Goal: Complete application form

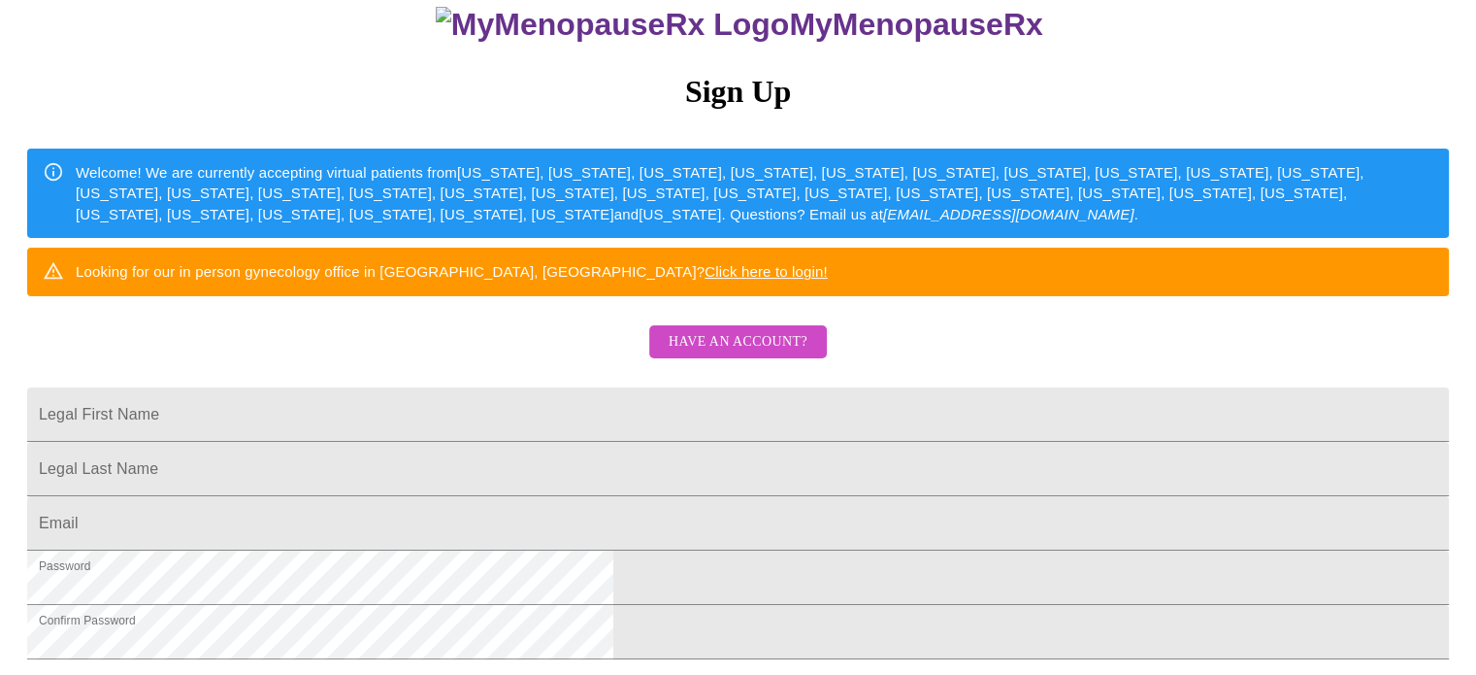
scroll to position [221, 0]
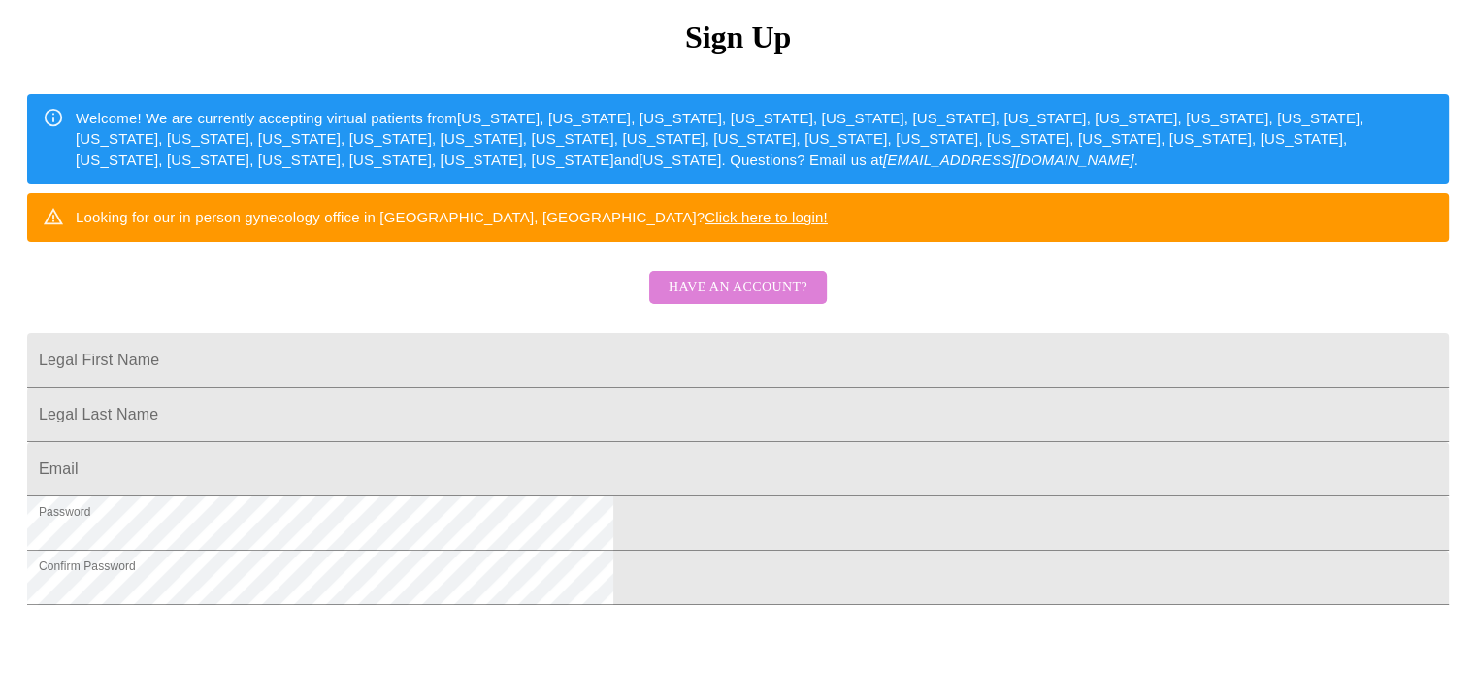
click at [754, 300] on span "Have an account?" at bounding box center [738, 288] width 139 height 24
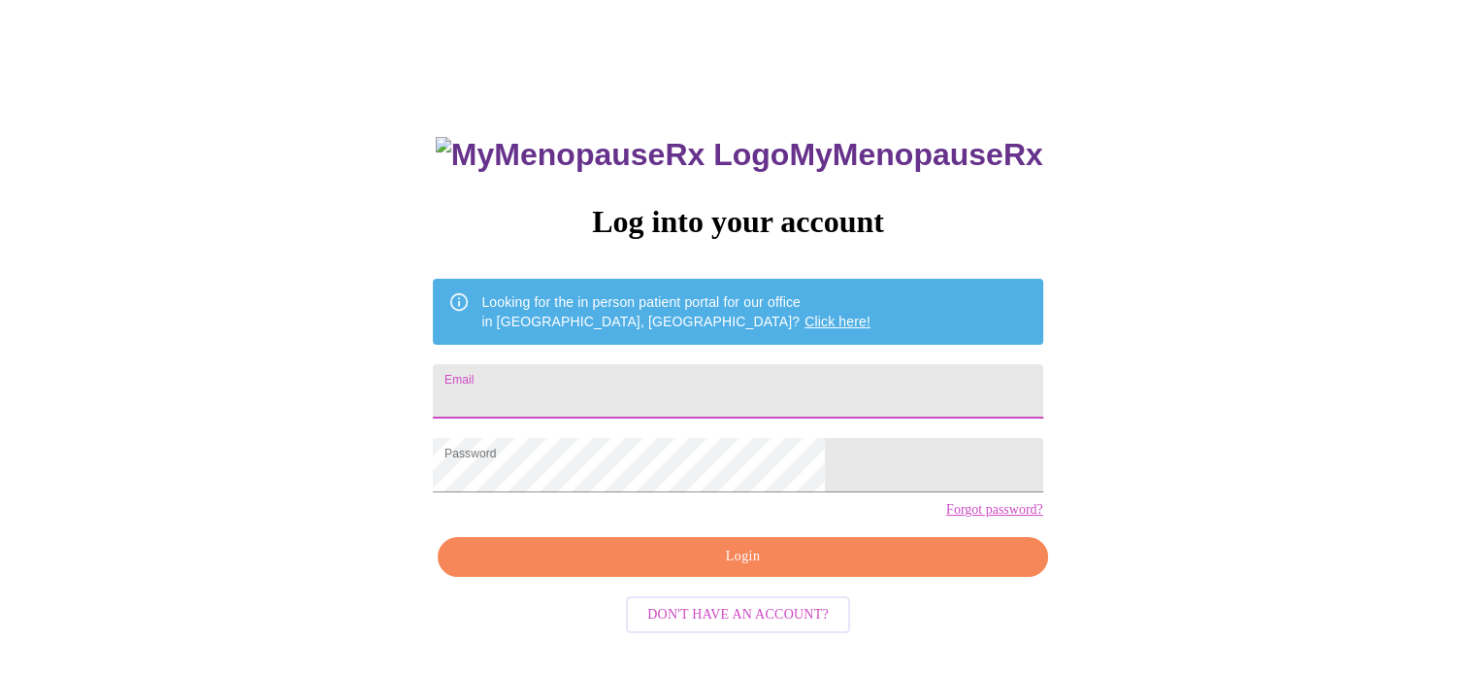
click at [689, 382] on input "Email" at bounding box center [737, 391] width 609 height 54
type input "[EMAIL_ADDRESS][DOMAIN_NAME]"
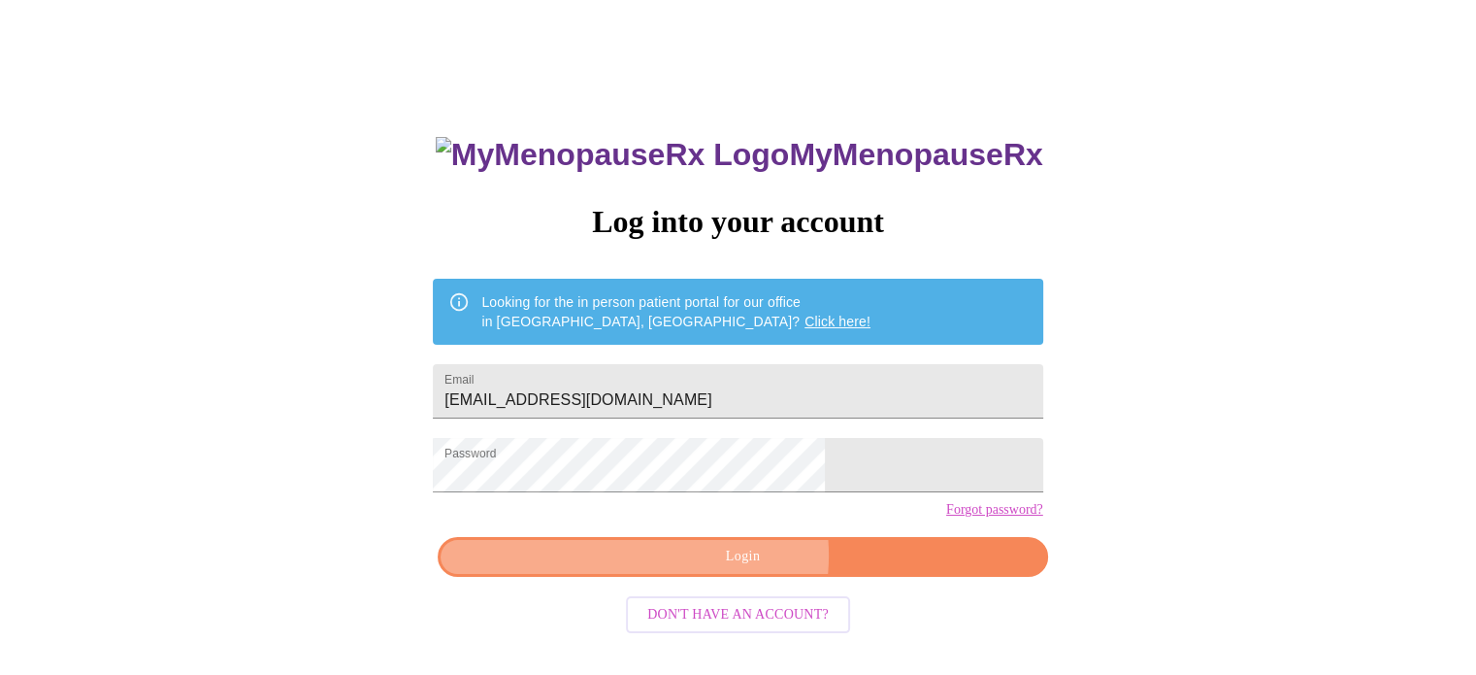
click at [740, 569] on span "Login" at bounding box center [742, 556] width 565 height 24
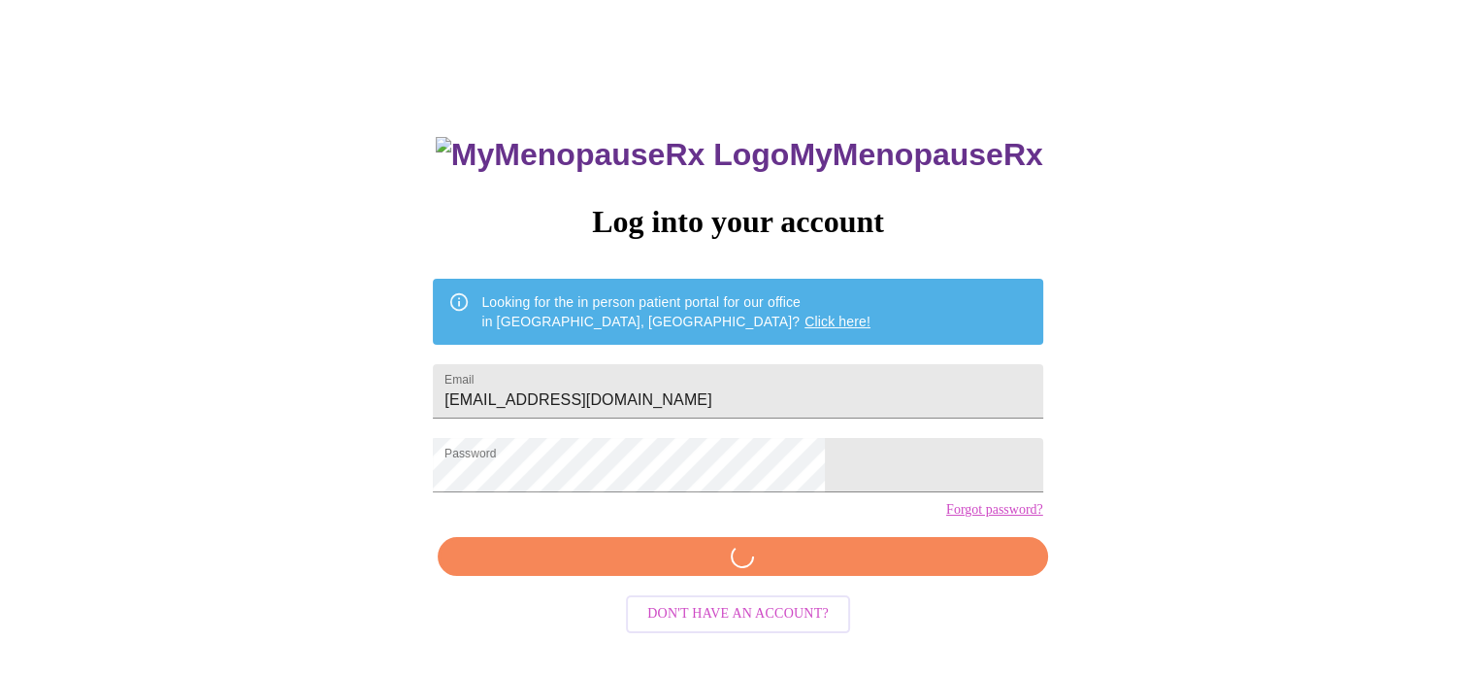
scroll to position [36, 0]
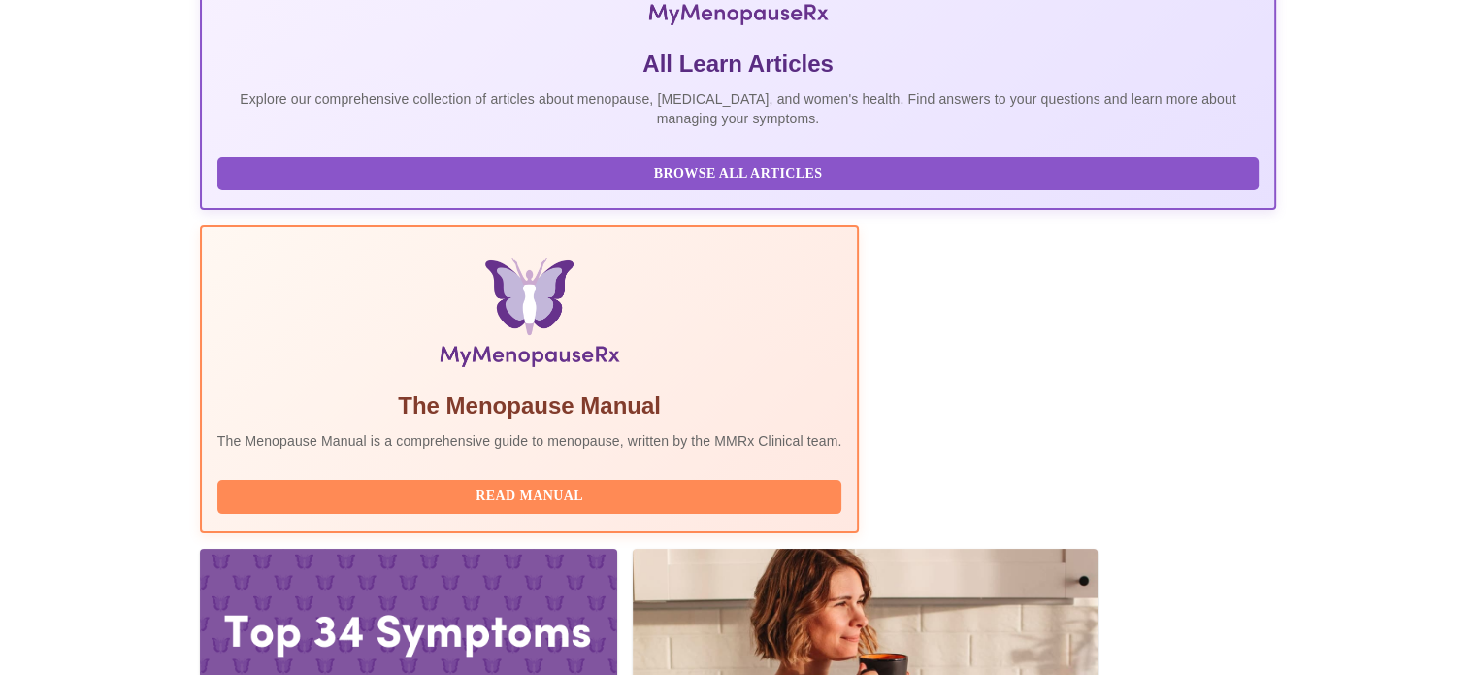
scroll to position [470, 0]
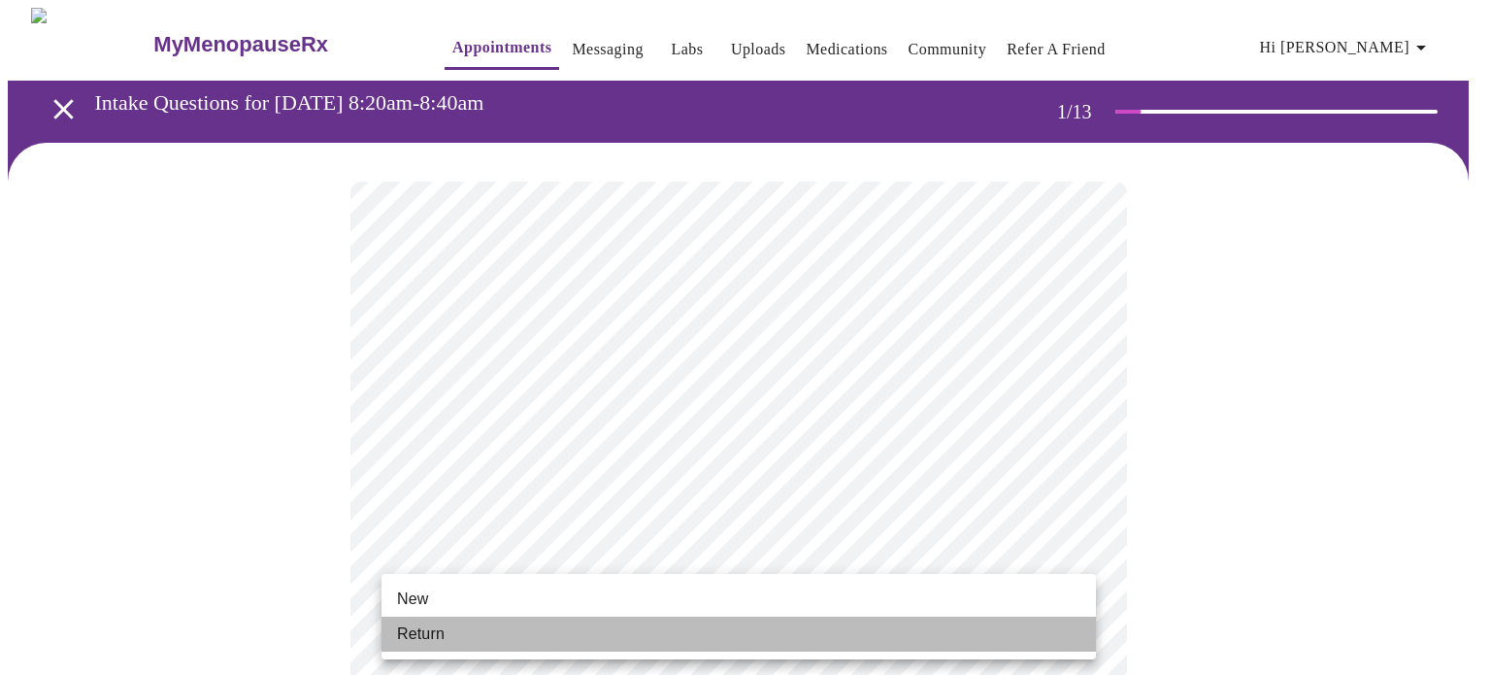
click at [872, 633] on li "Return" at bounding box center [738, 633] width 714 height 35
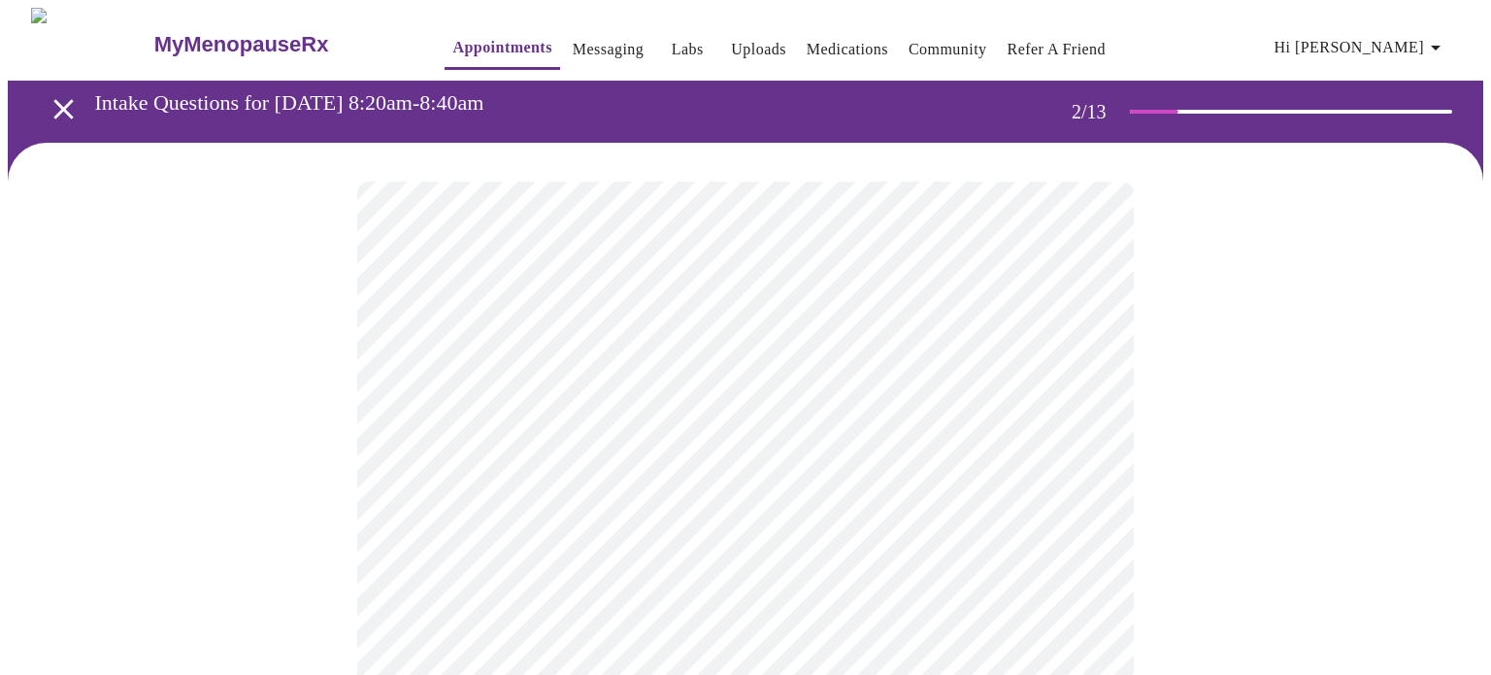
click at [989, 379] on body "MyMenopauseRx Appointments Messaging Labs Uploads Medications Community Refer a…" at bounding box center [745, 591] width 1475 height 1166
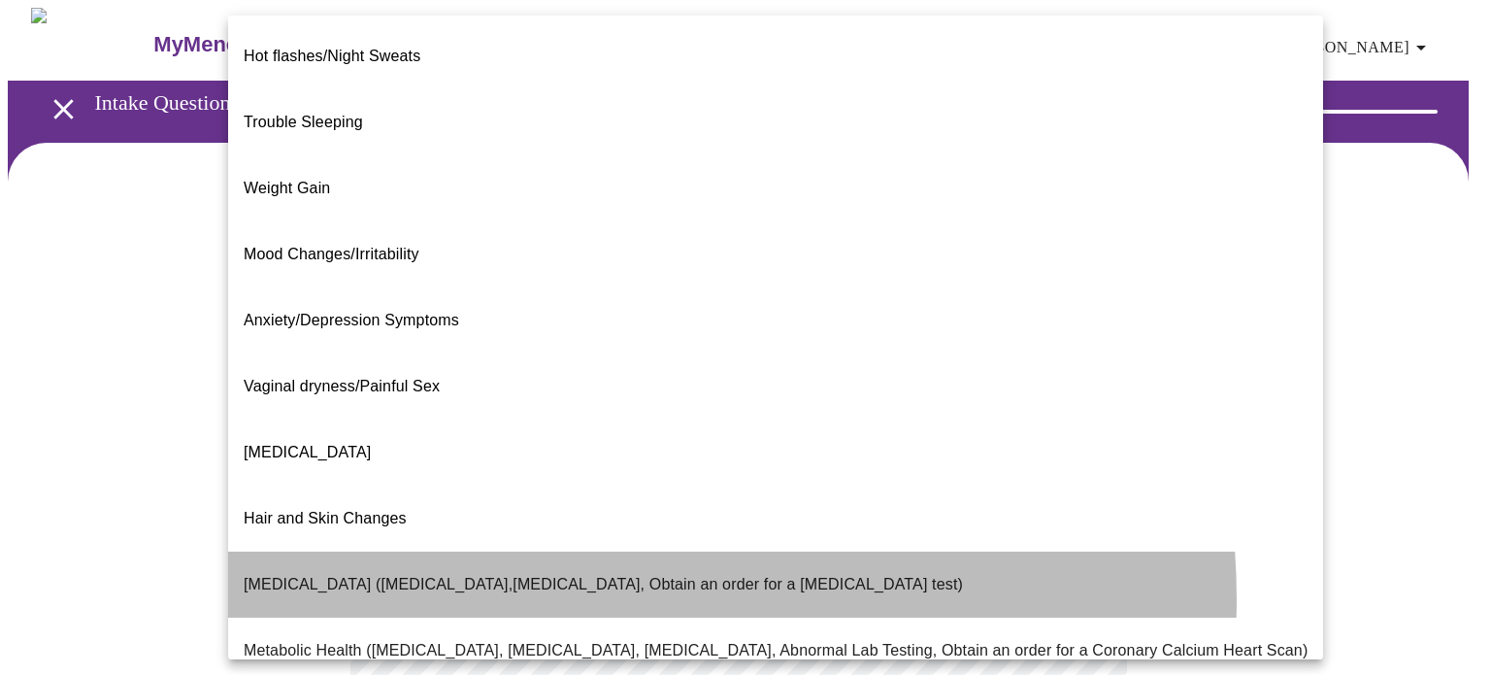
click at [584, 551] on li "[MEDICAL_DATA] ([MEDICAL_DATA],[MEDICAL_DATA], Obtain an order for a [MEDICAL_D…" at bounding box center [775, 584] width 1095 height 66
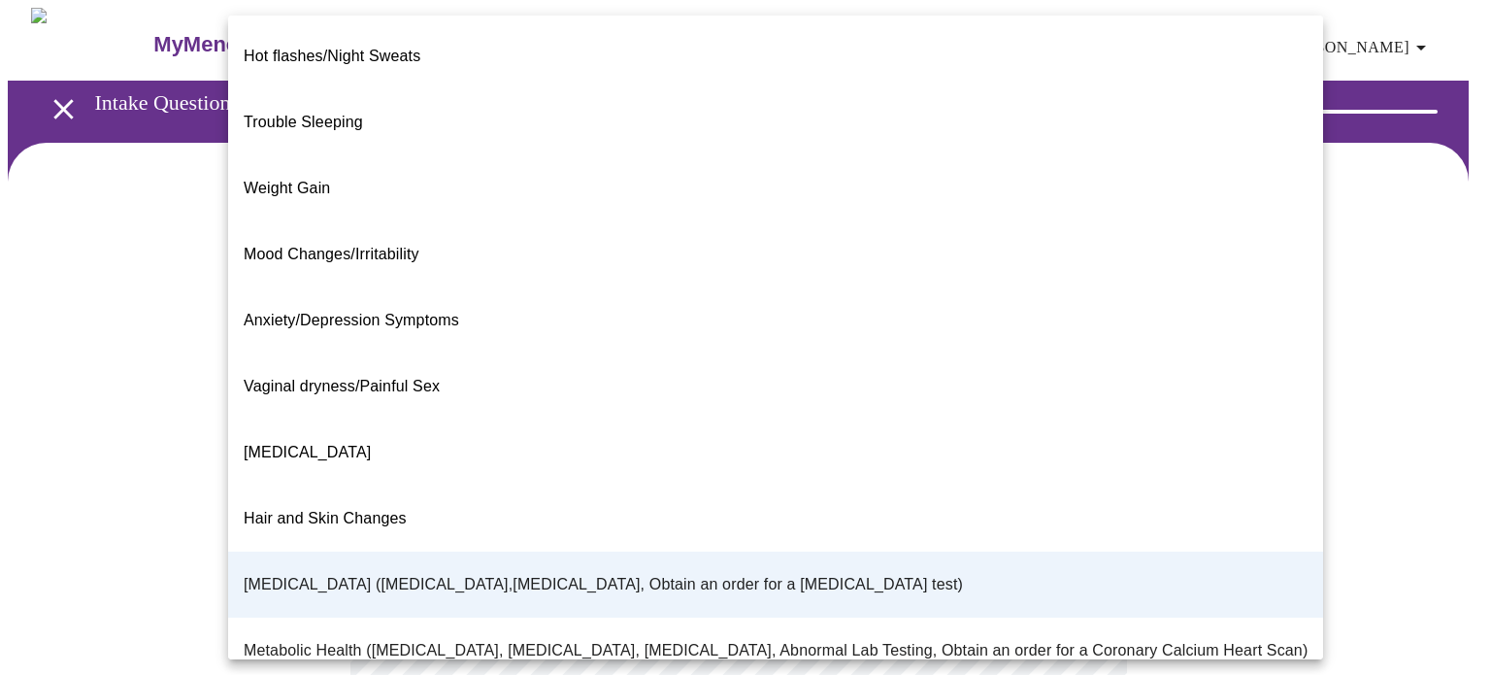
click at [1083, 410] on body "MyMenopauseRx Appointments Messaging Labs Uploads Medications Community Refer a…" at bounding box center [745, 585] width 1475 height 1154
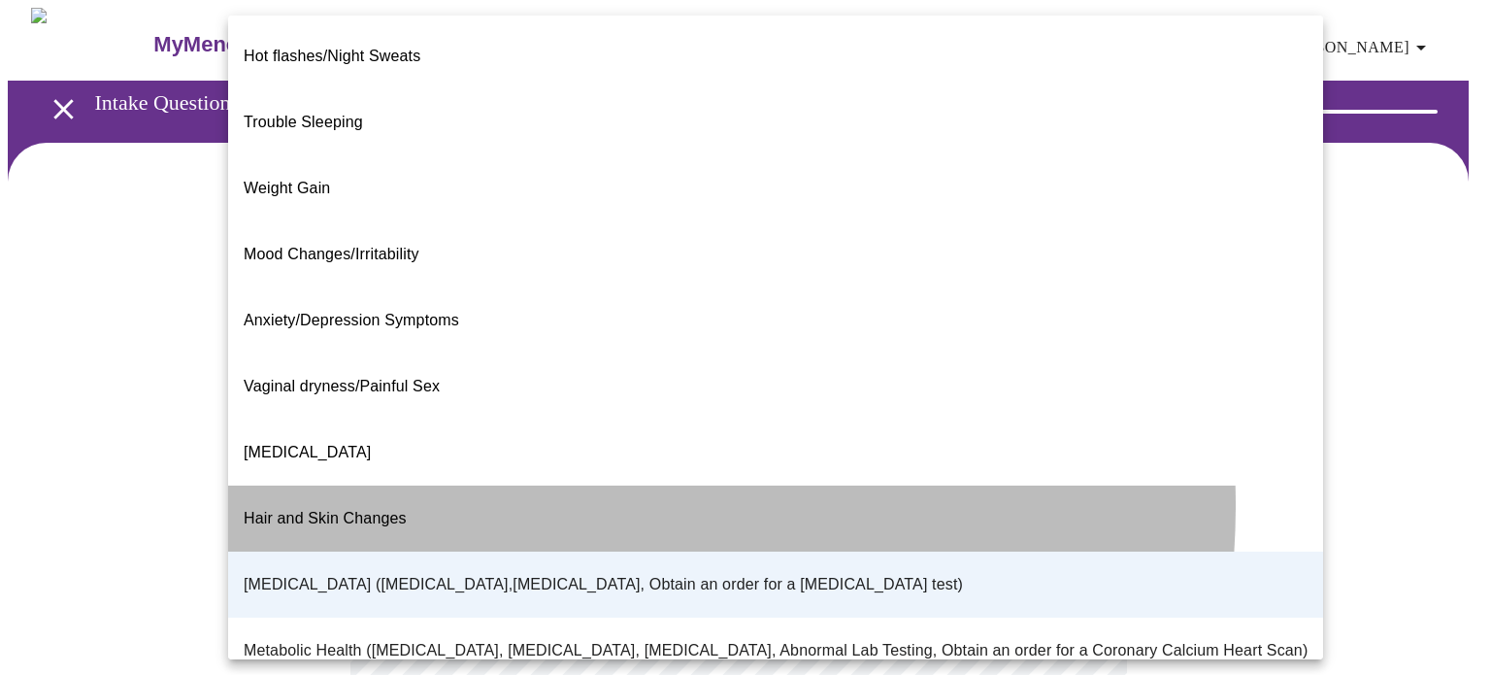
click at [518, 485] on li "Hair and Skin Changes" at bounding box center [775, 518] width 1095 height 66
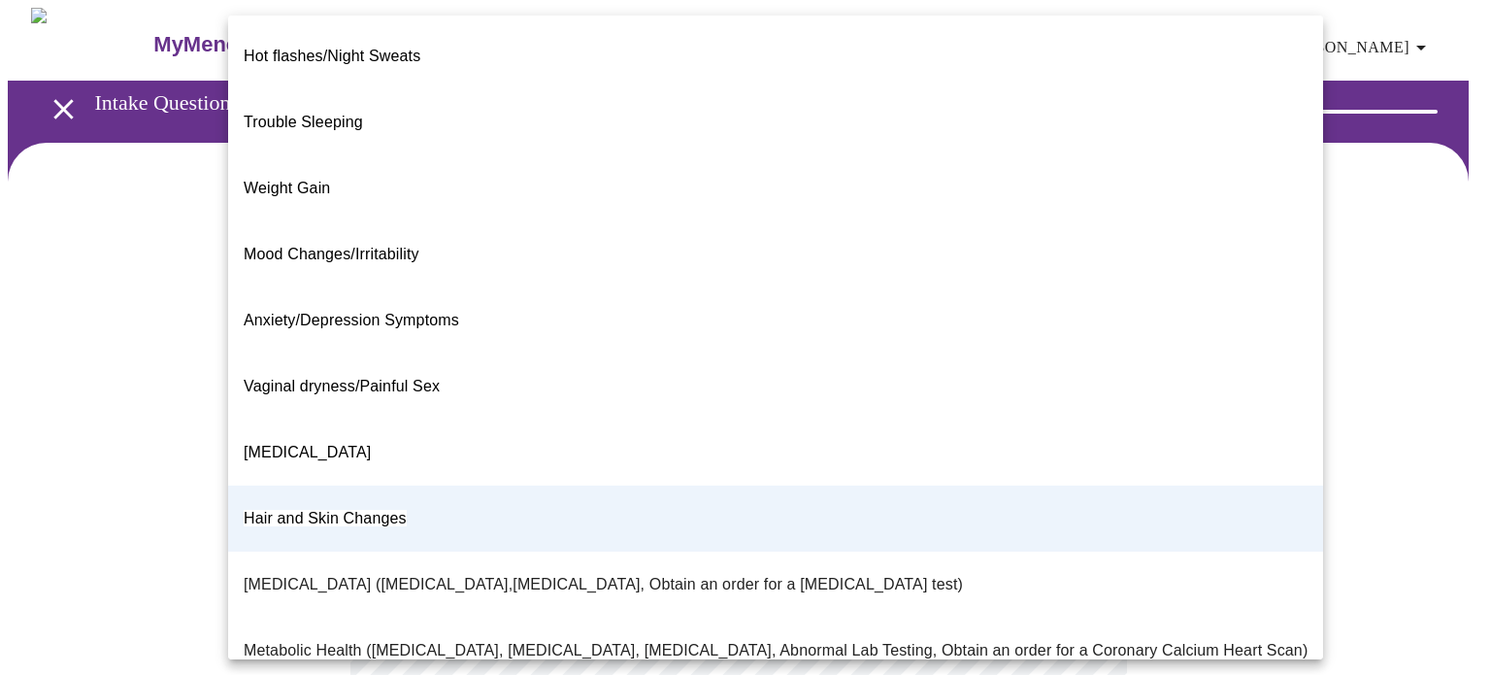
click at [1071, 403] on body "MyMenopauseRx Appointments Messaging Labs Uploads Medications Community Refer a…" at bounding box center [745, 585] width 1475 height 1154
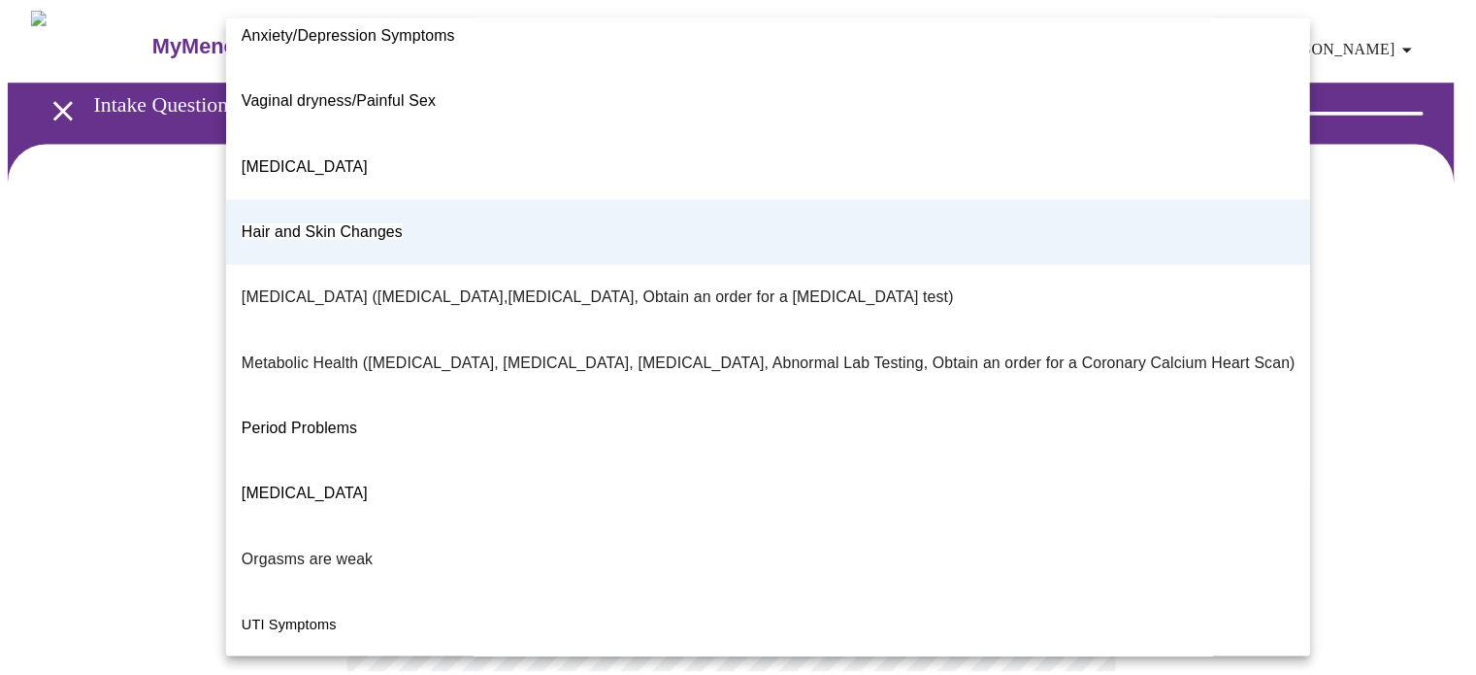
scroll to position [330, 0]
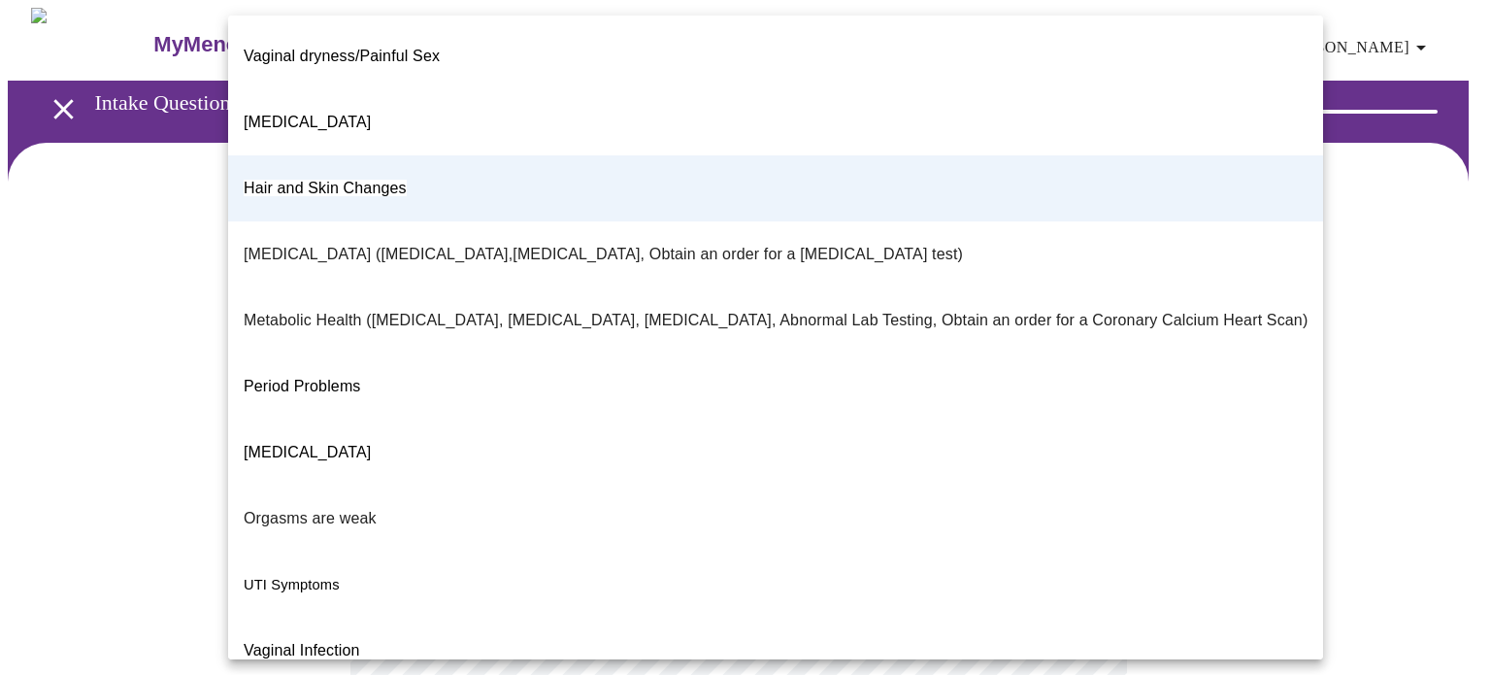
click at [1429, 293] on div at bounding box center [745, 337] width 1491 height 675
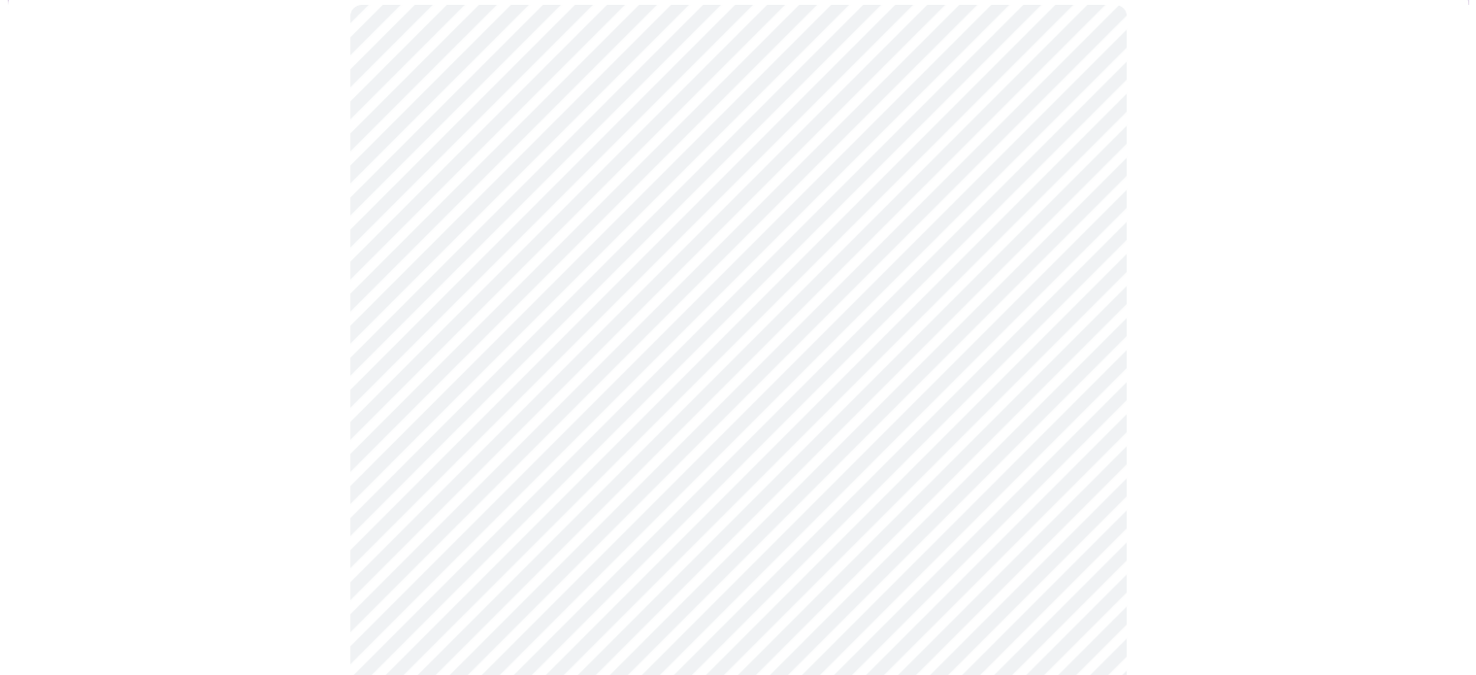
scroll to position [178, 0]
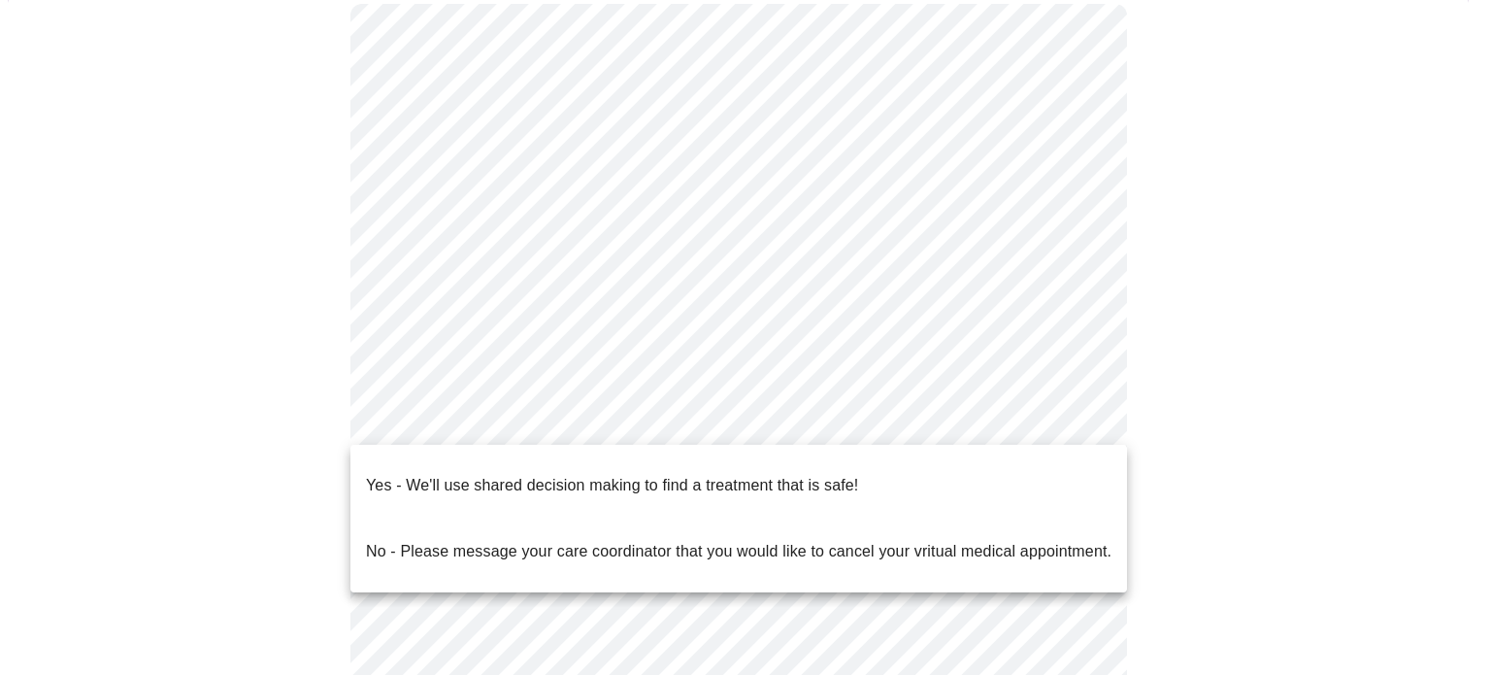
click at [1068, 411] on body "MyMenopauseRx Appointments Messaging Labs Uploads Medications Community Refer a…" at bounding box center [745, 407] width 1475 height 1154
click at [948, 467] on li "Yes - We'll use shared decision making to find a treatment that is safe!" at bounding box center [738, 485] width 776 height 66
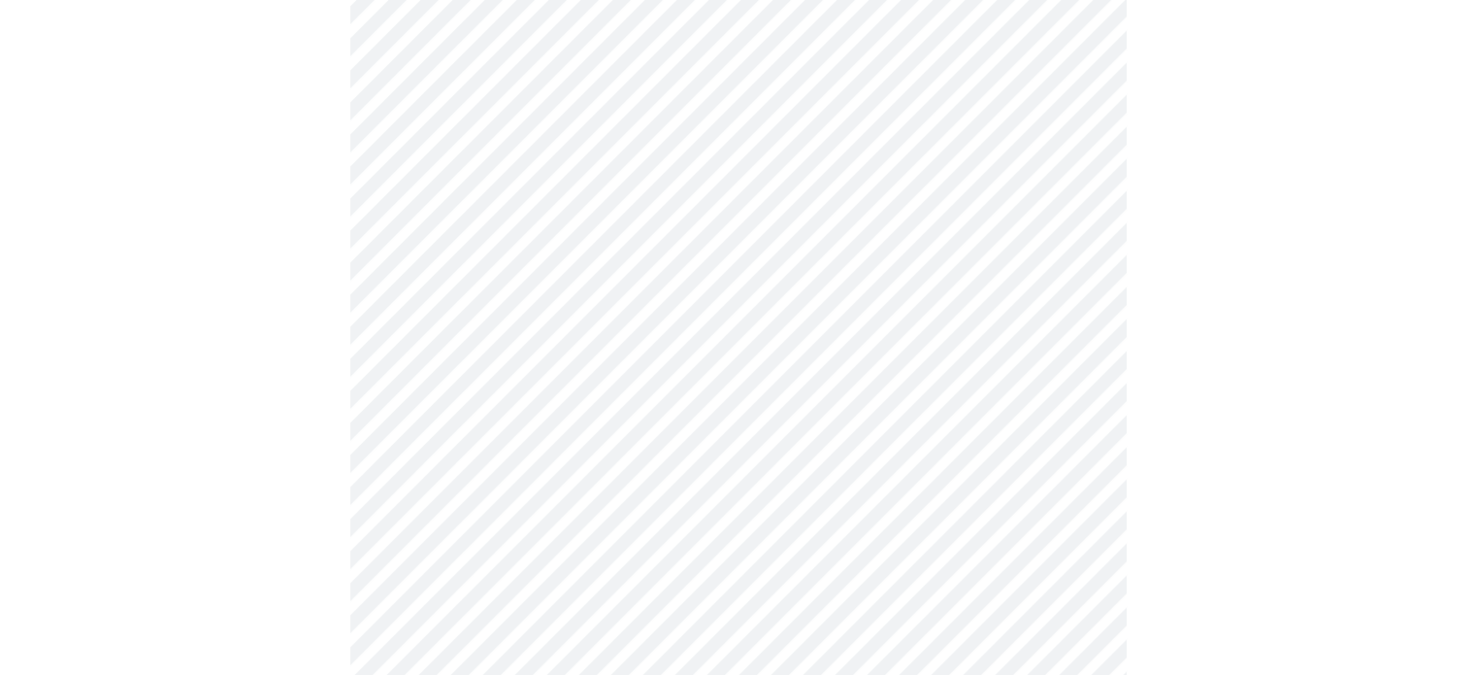
scroll to position [0, 0]
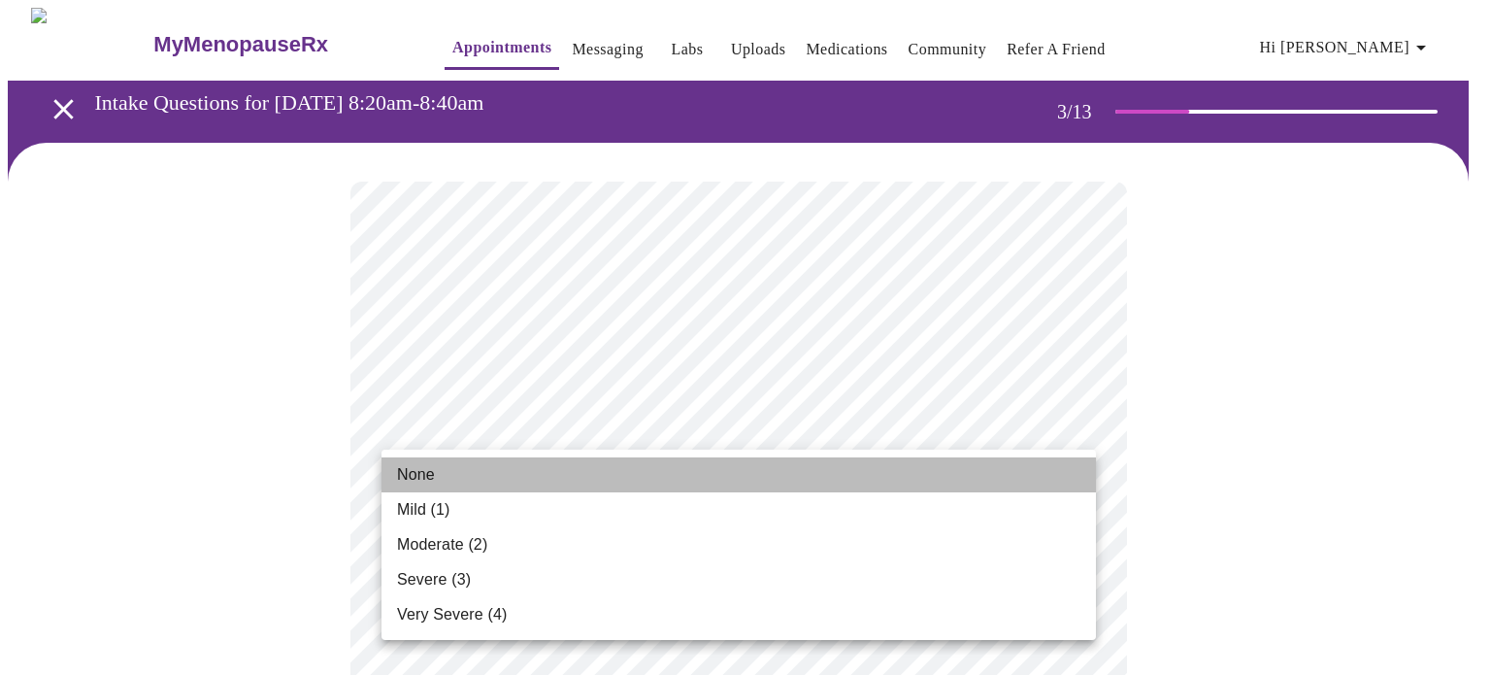
click at [975, 465] on li "None" at bounding box center [738, 474] width 714 height 35
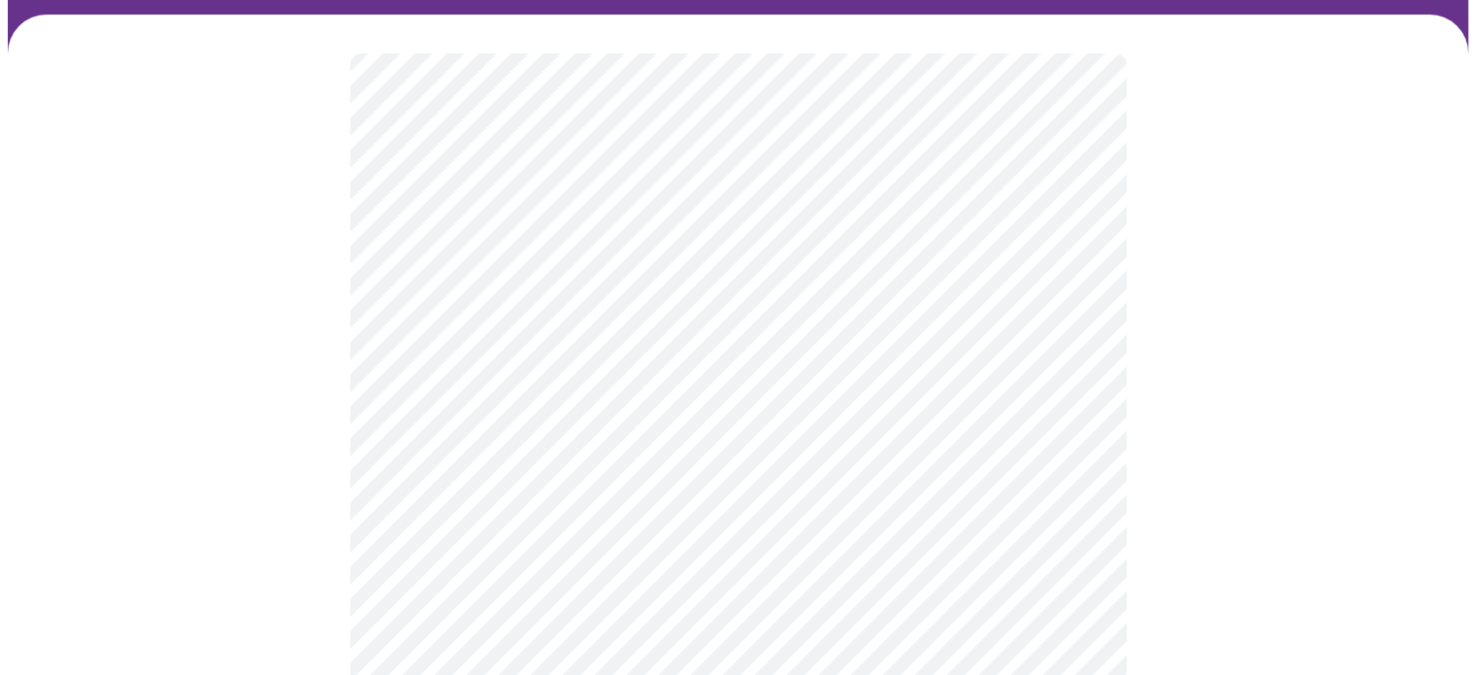
scroll to position [132, 0]
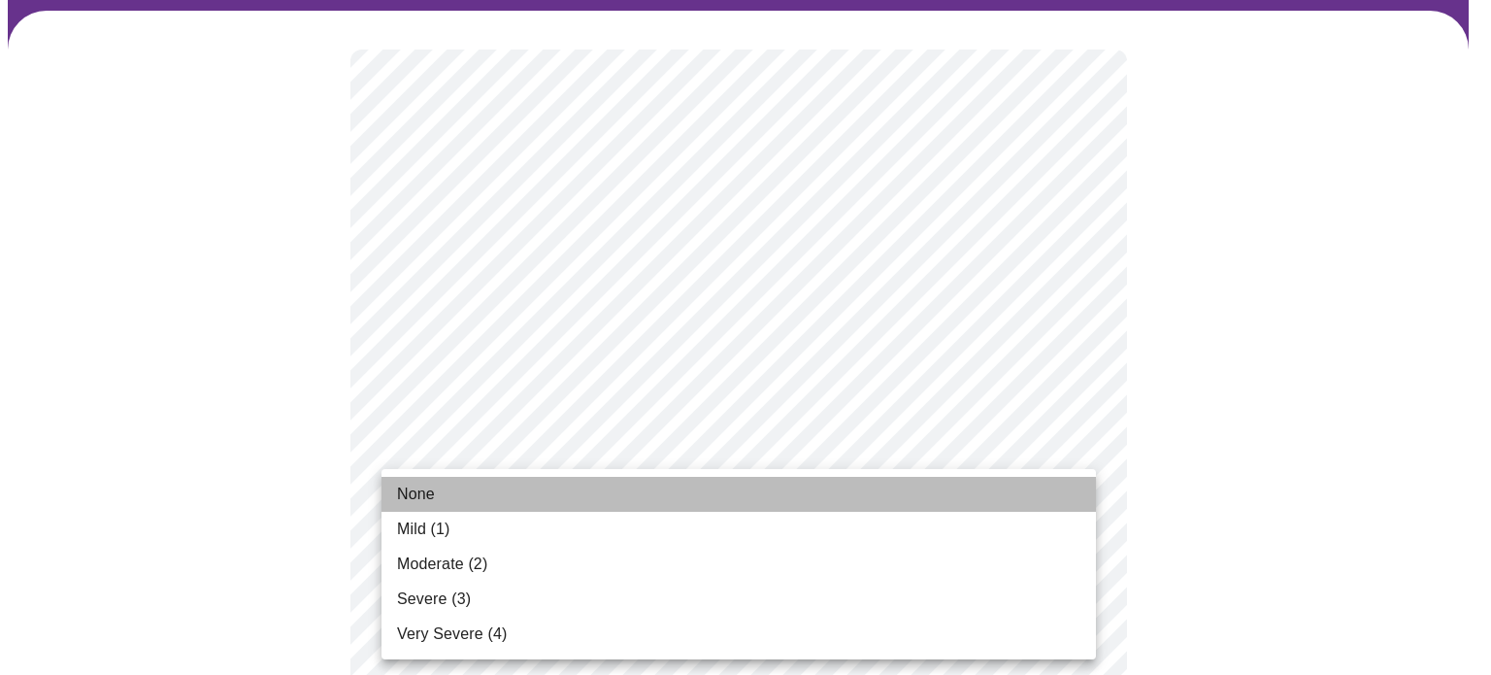
click at [963, 490] on li "None" at bounding box center [738, 494] width 714 height 35
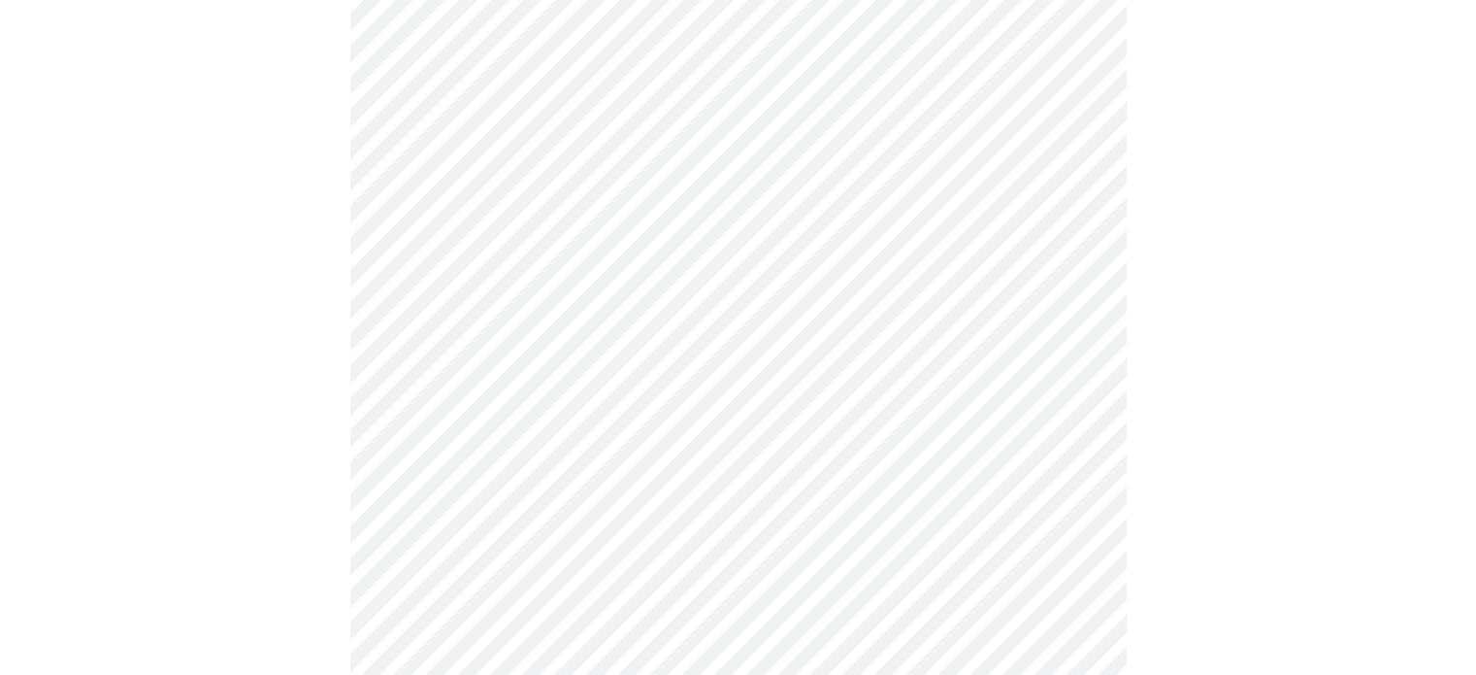
scroll to position [237, 0]
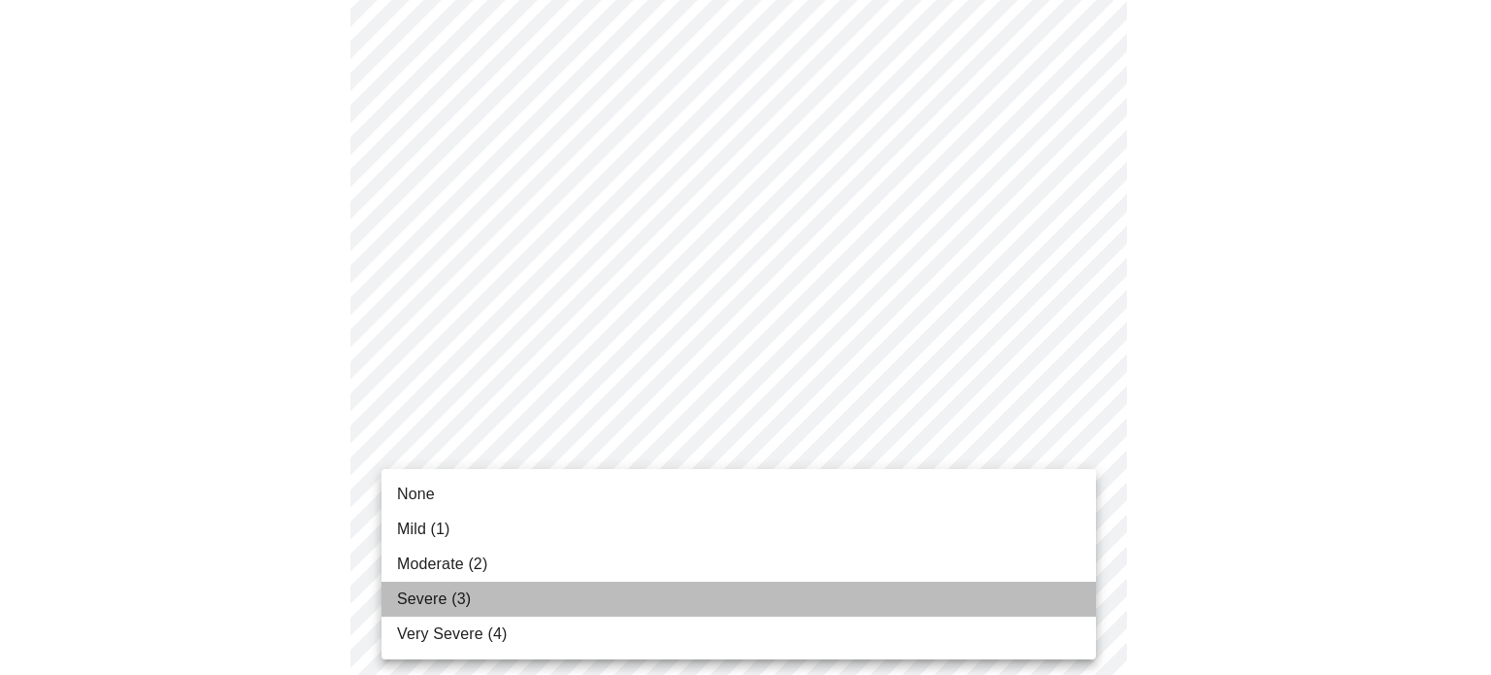
click at [983, 592] on li "Severe (3)" at bounding box center [738, 598] width 714 height 35
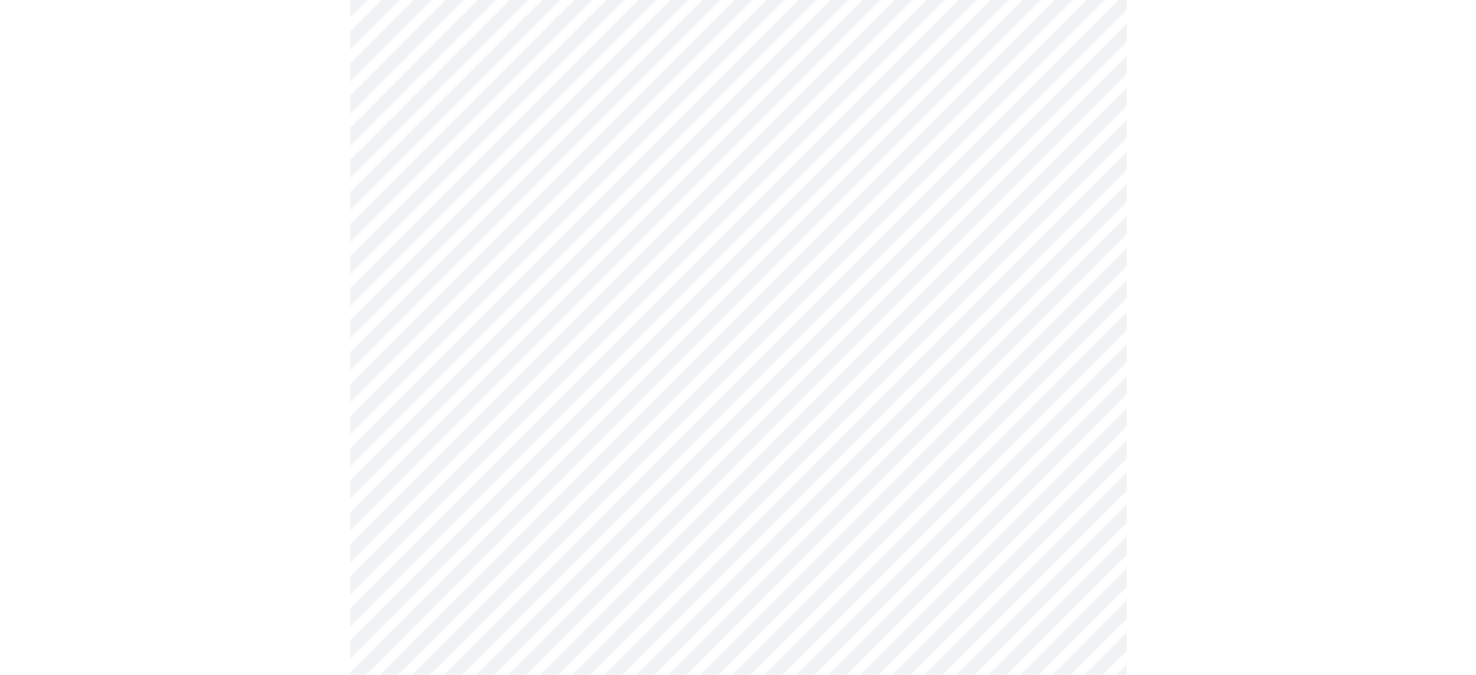
scroll to position [441, 0]
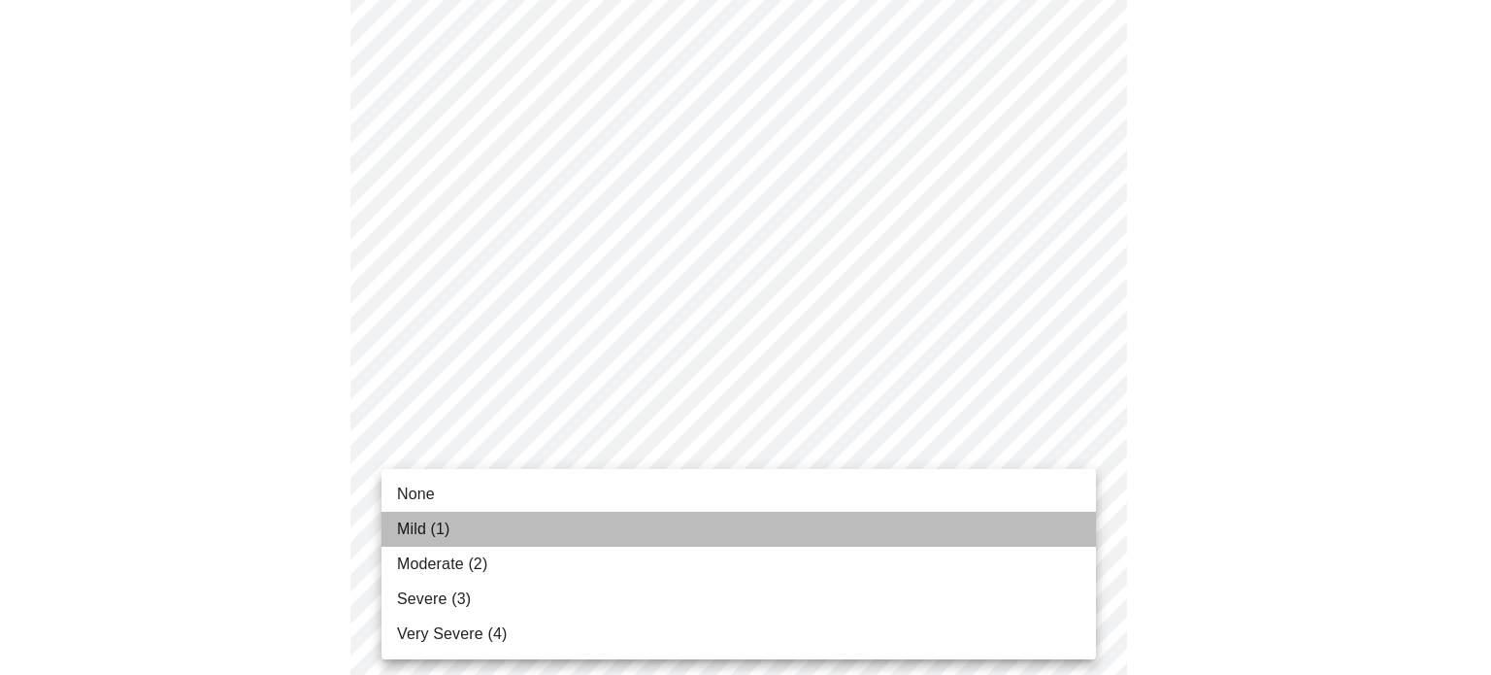
click at [975, 523] on li "Mild (1)" at bounding box center [738, 528] width 714 height 35
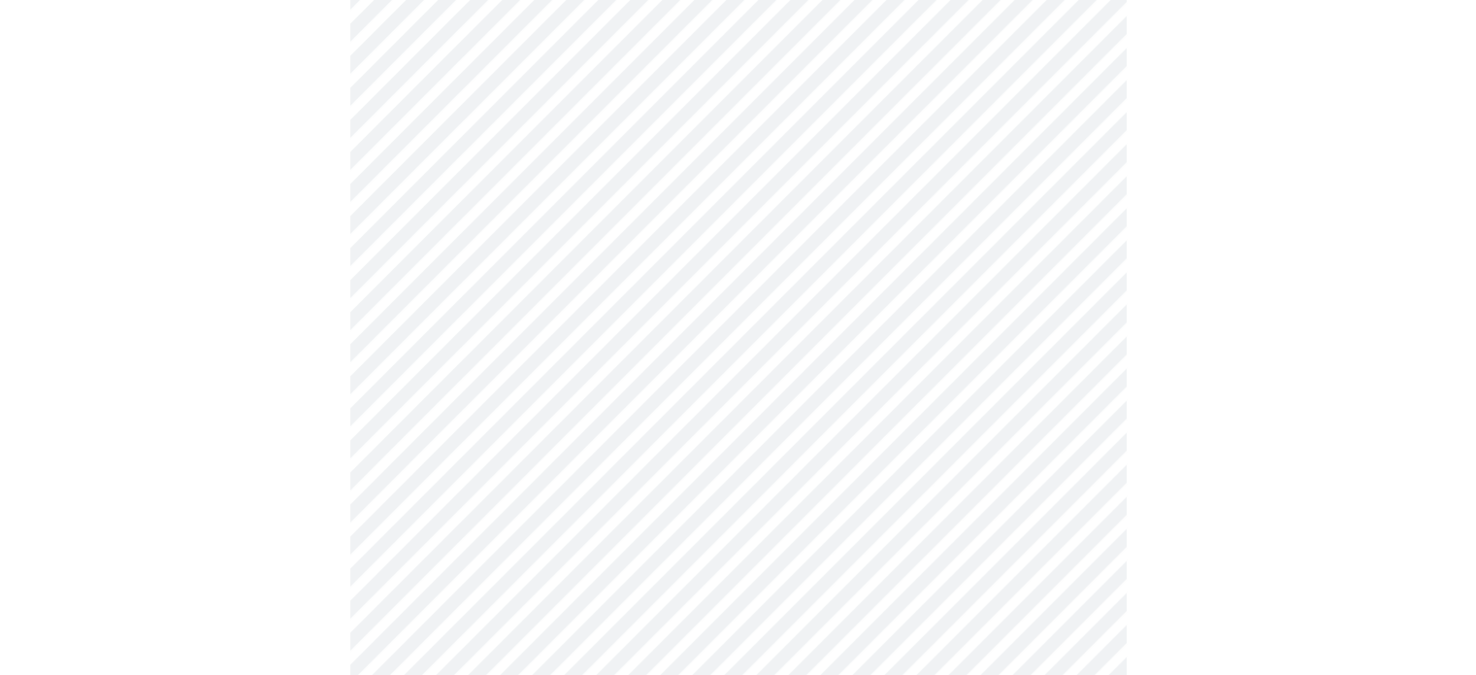
scroll to position [530, 0]
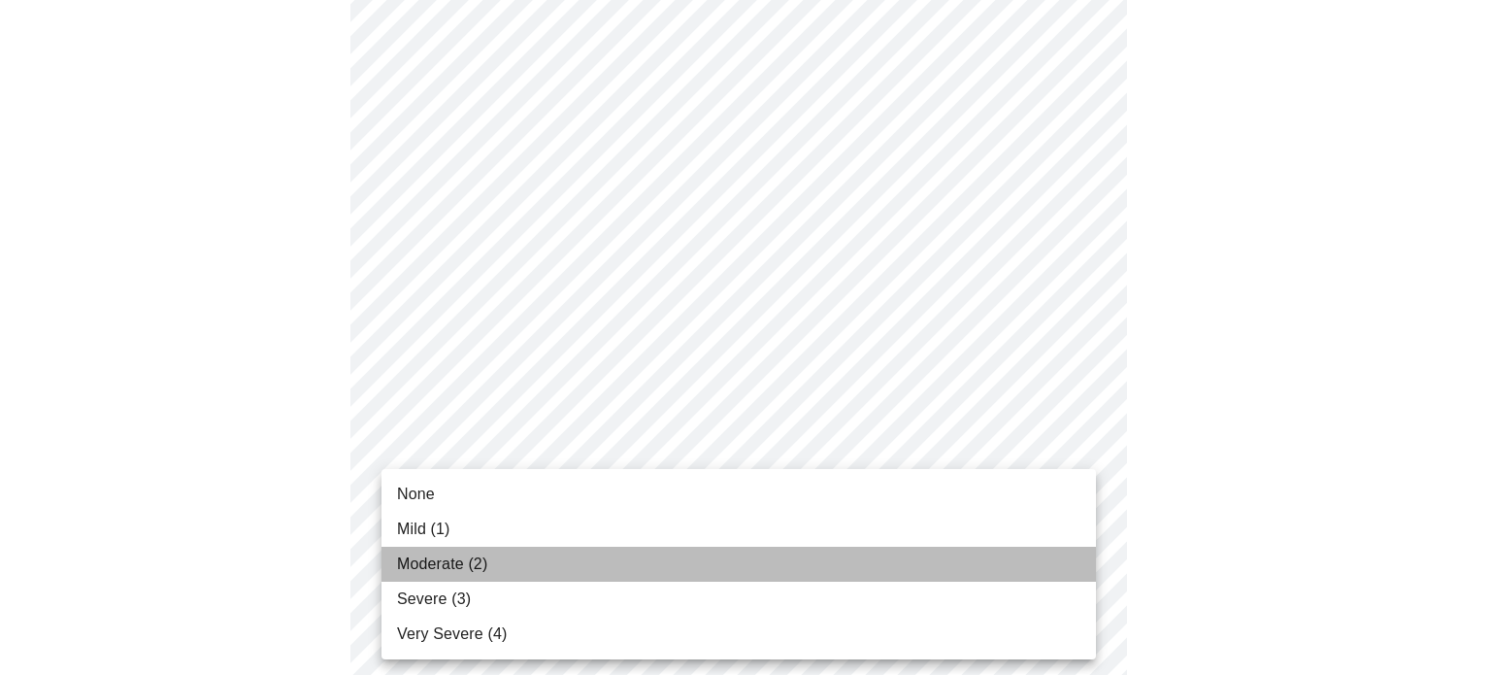
click at [965, 572] on li "Moderate (2)" at bounding box center [738, 563] width 714 height 35
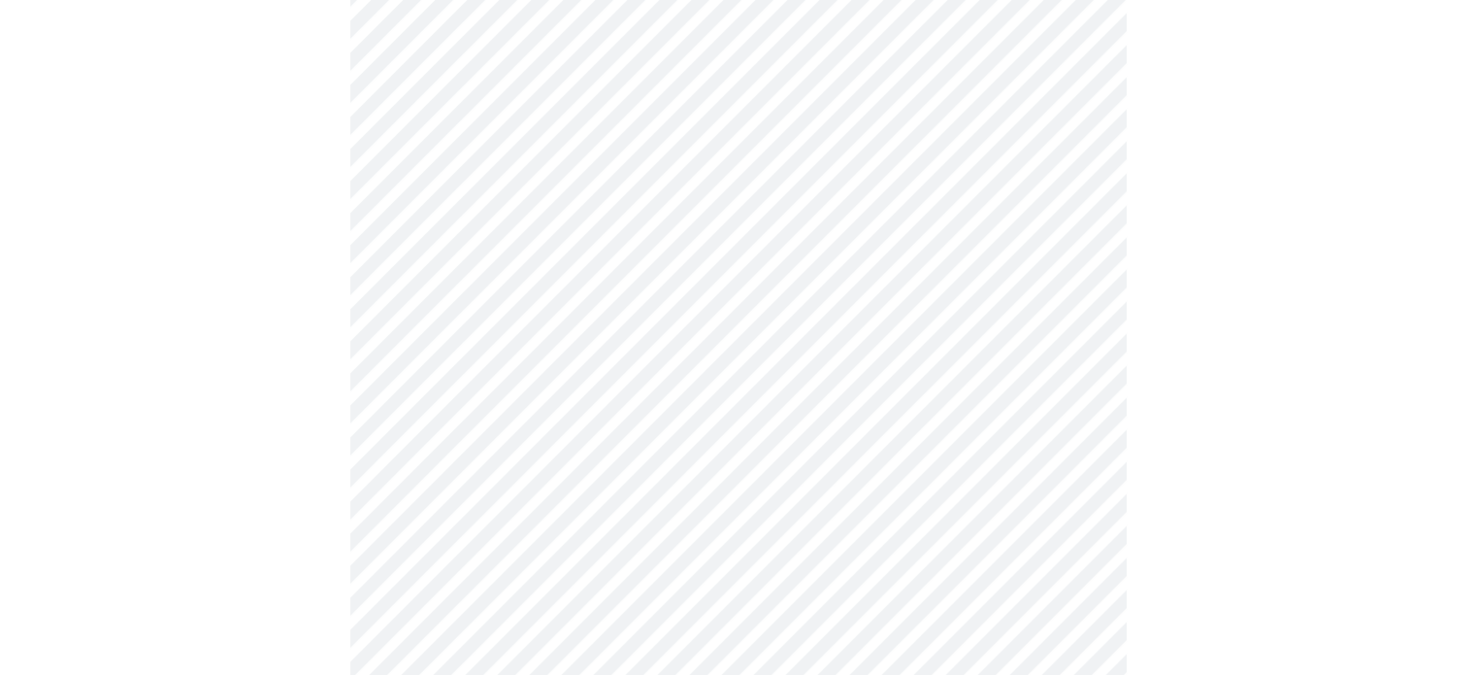
scroll to position [624, 0]
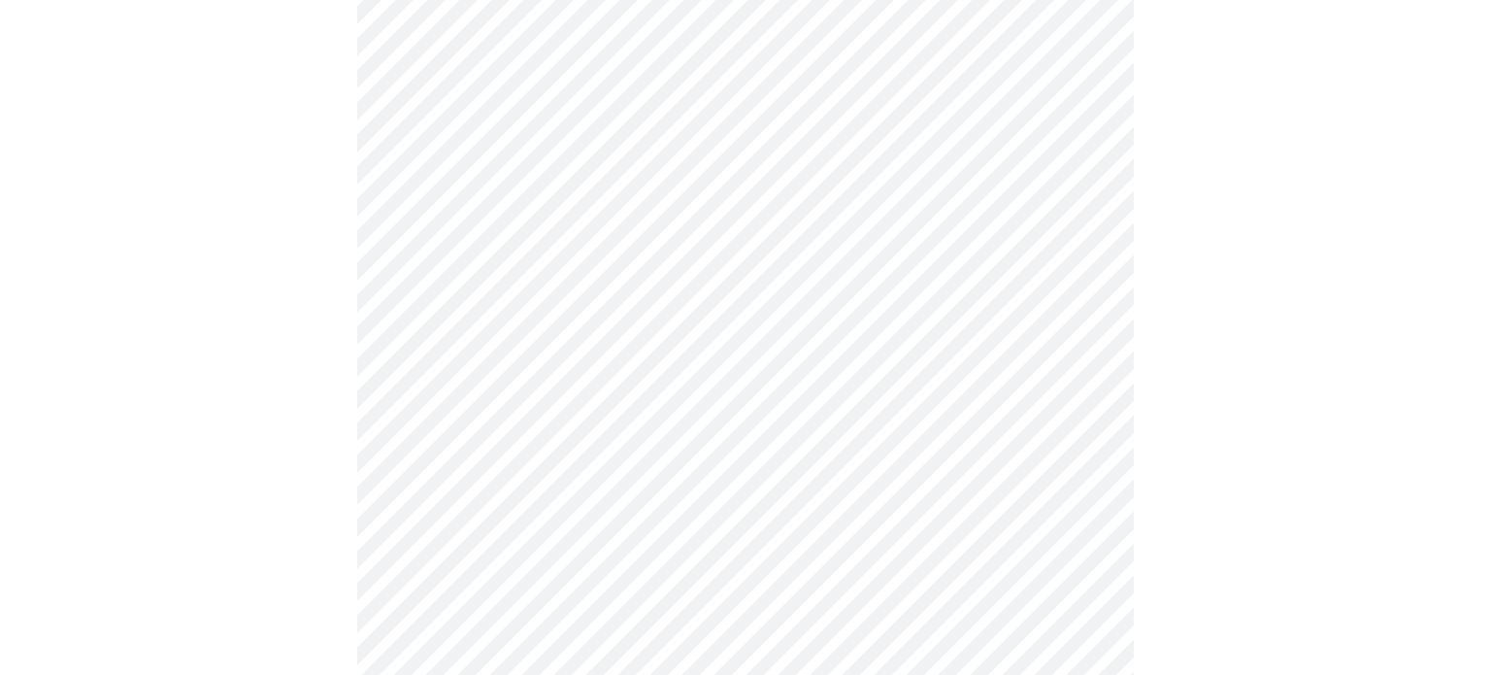
click at [1072, 513] on body "MyMenopauseRx Appointments Messaging Labs Uploads Medications Community Refer a…" at bounding box center [745, 606] width 1475 height 2445
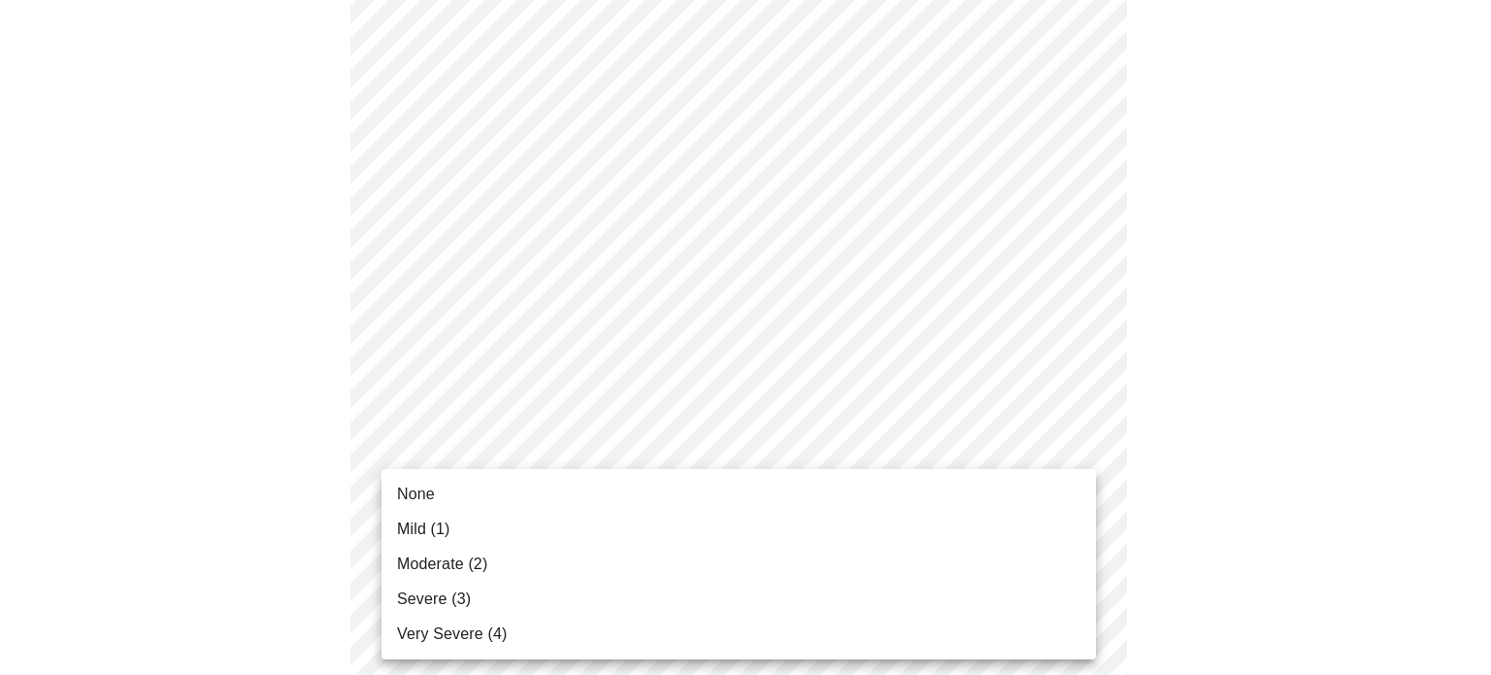
click at [1018, 533] on li "Mild (1)" at bounding box center [738, 528] width 714 height 35
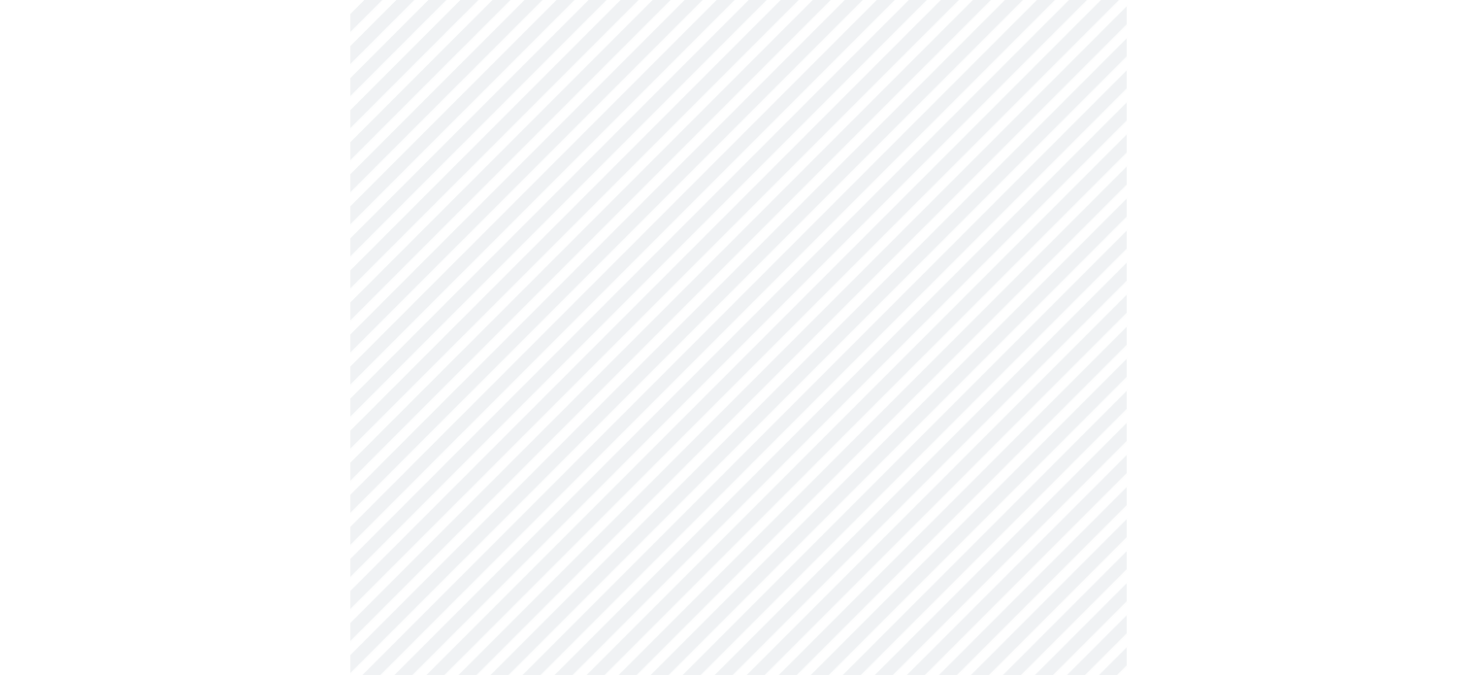
scroll to position [803, 0]
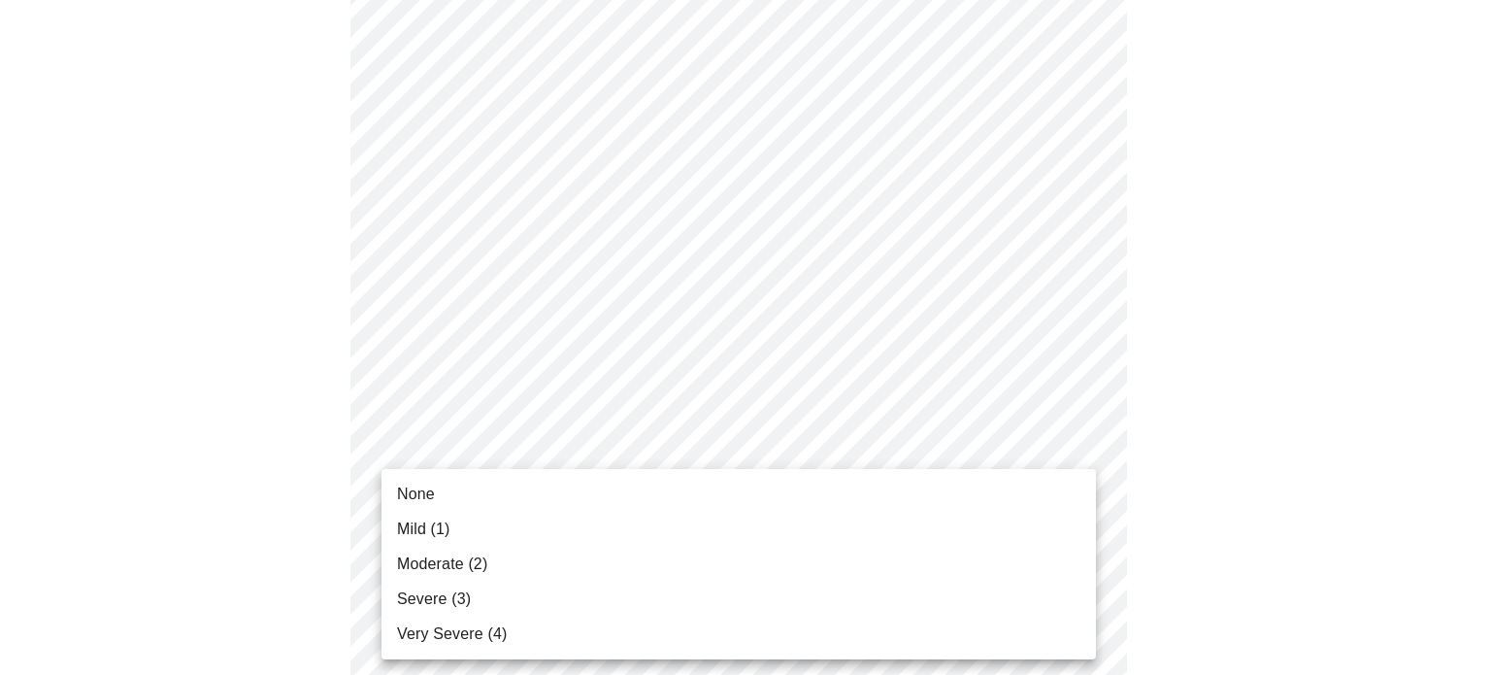
click at [1070, 495] on body "MyMenopauseRx Appointments Messaging Labs Uploads Medications Community Refer a…" at bounding box center [745, 414] width 1475 height 2418
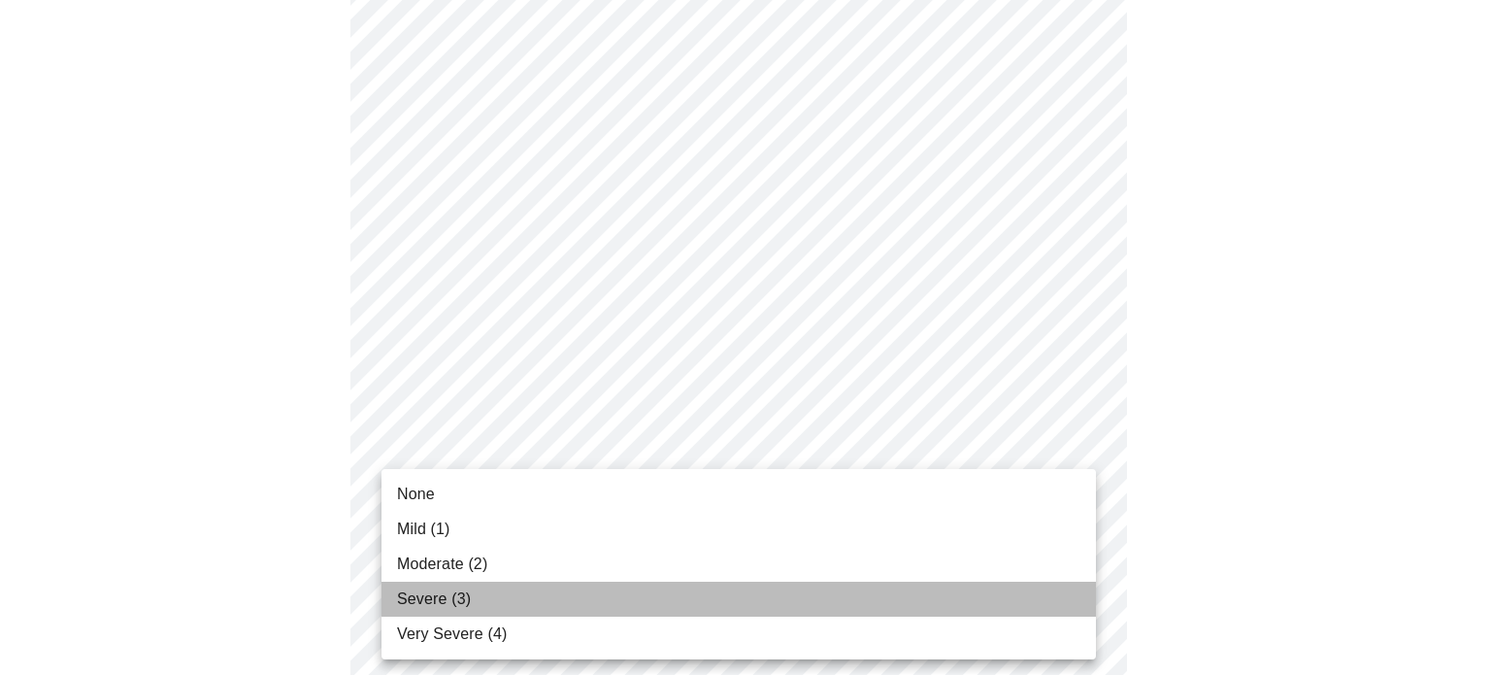
click at [970, 588] on li "Severe (3)" at bounding box center [738, 598] width 714 height 35
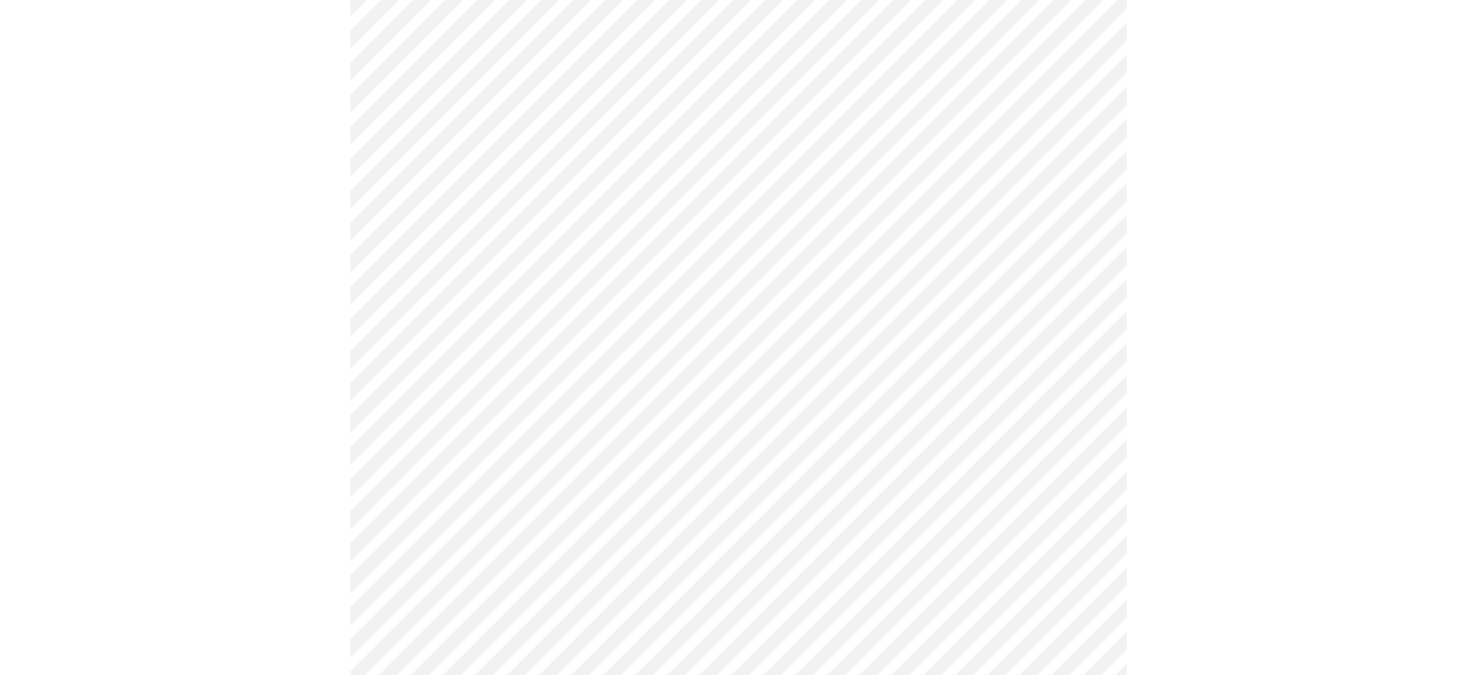
scroll to position [930, 0]
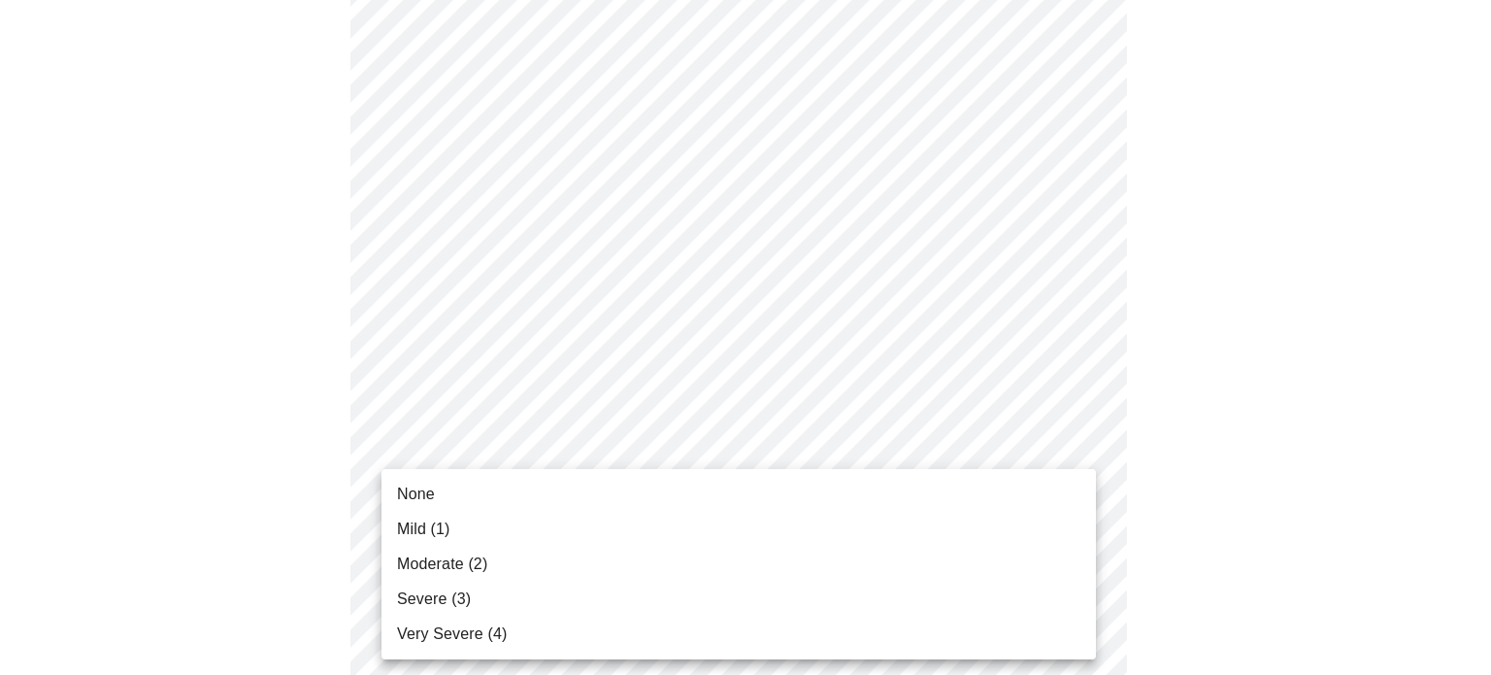
click at [1075, 510] on body "MyMenopauseRx Appointments Messaging Labs Uploads Medications Community Refer a…" at bounding box center [745, 273] width 1475 height 2390
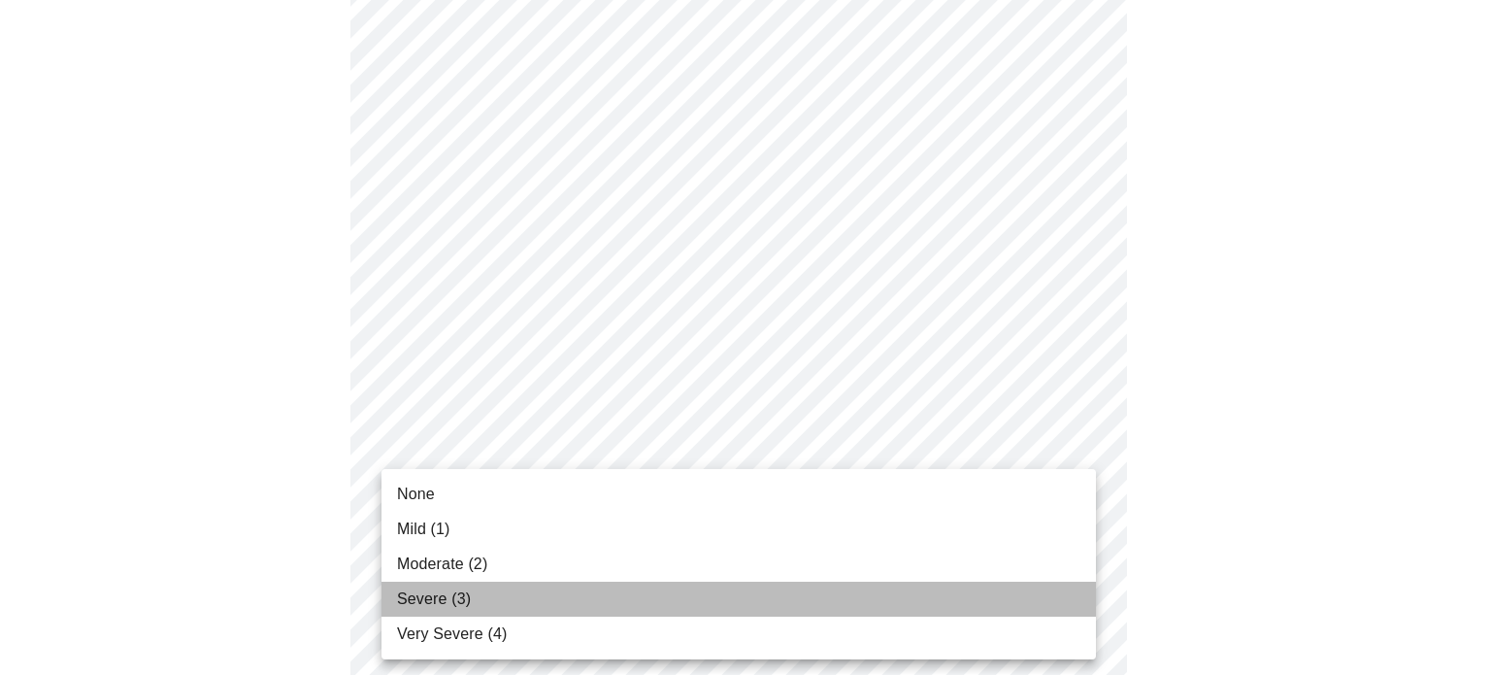
click at [962, 592] on li "Severe (3)" at bounding box center [738, 598] width 714 height 35
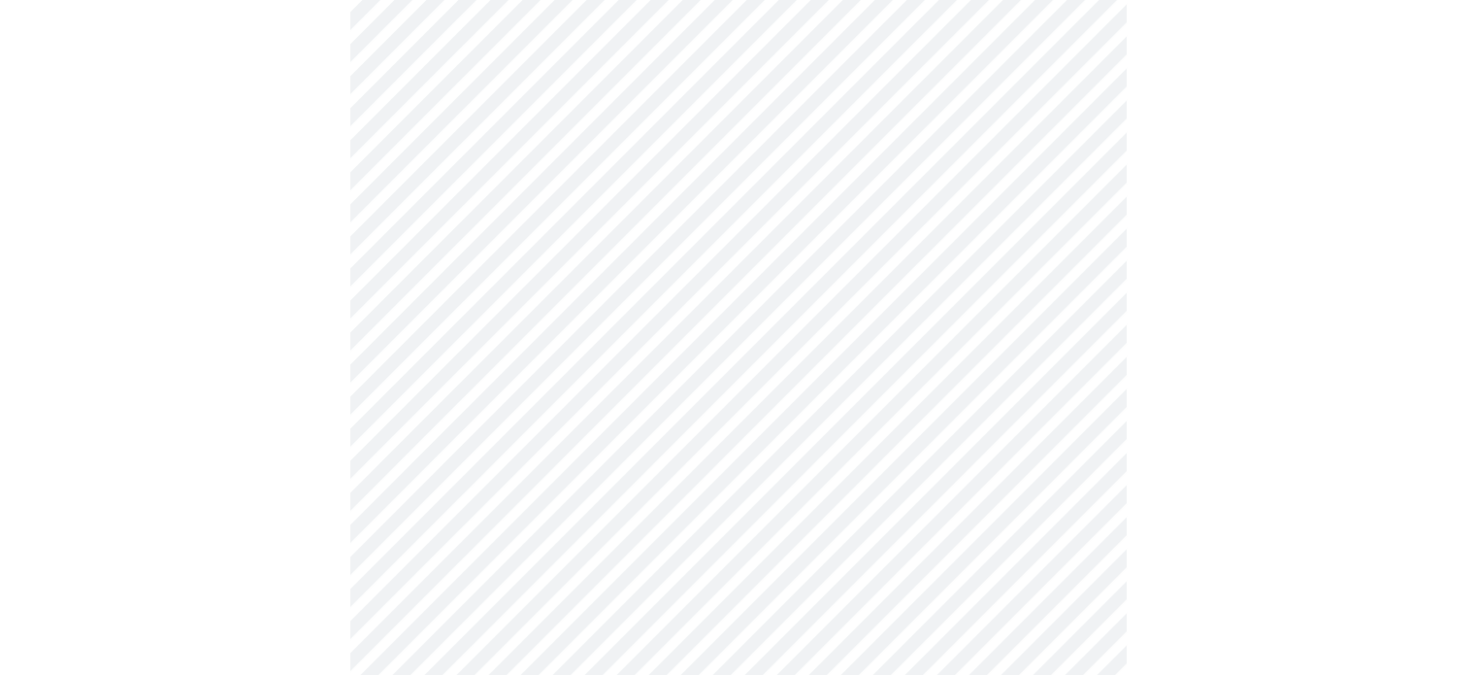
scroll to position [1101, 0]
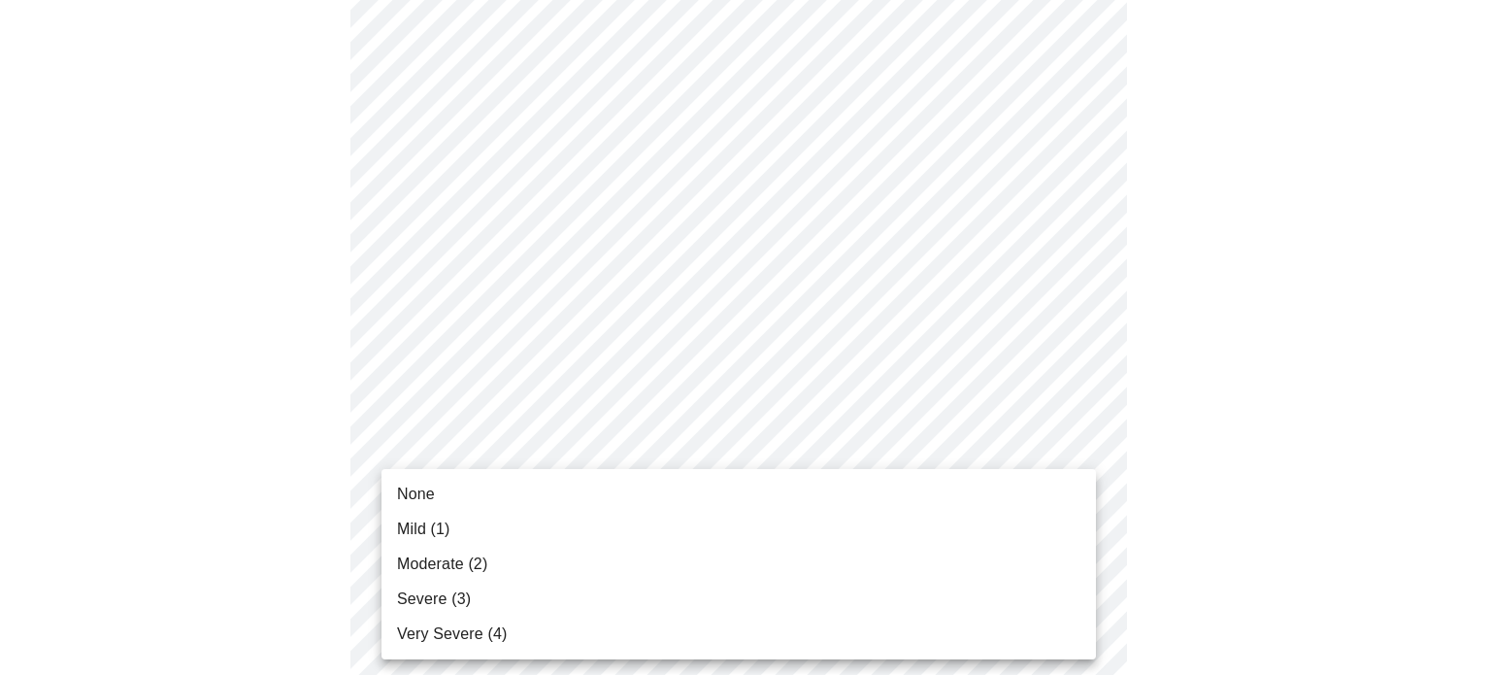
click at [1060, 504] on body "MyMenopauseRx Appointments Messaging Labs Uploads Medications Community Refer a…" at bounding box center [745, 88] width 1475 height 2363
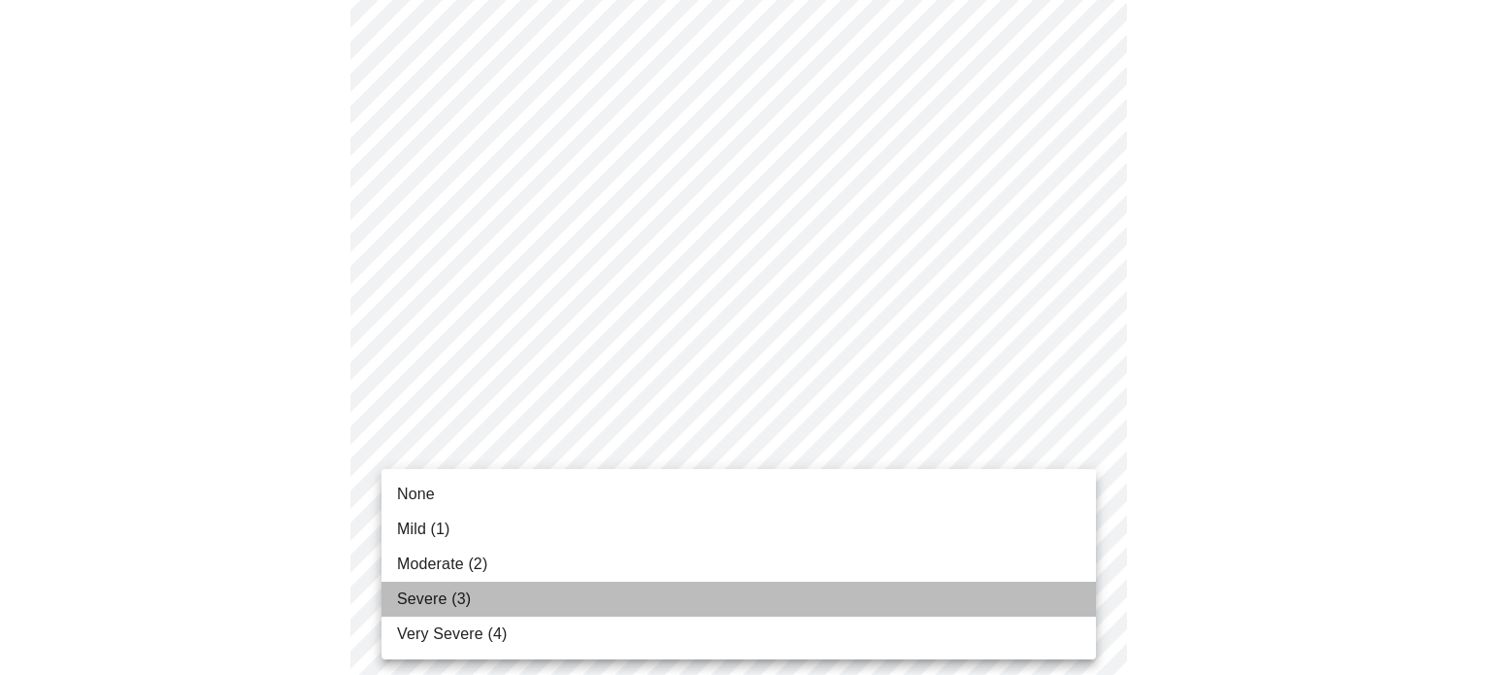
click at [1004, 594] on li "Severe (3)" at bounding box center [738, 598] width 714 height 35
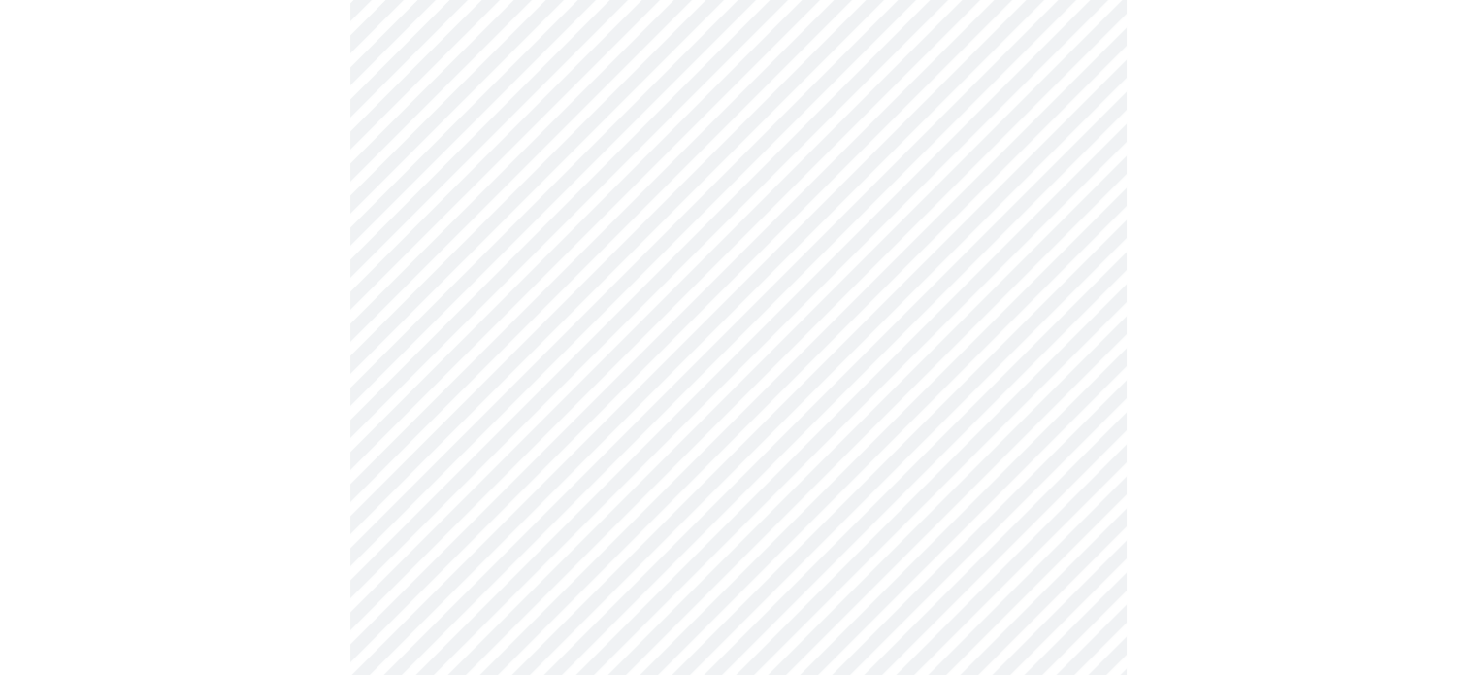
scroll to position [1276, 0]
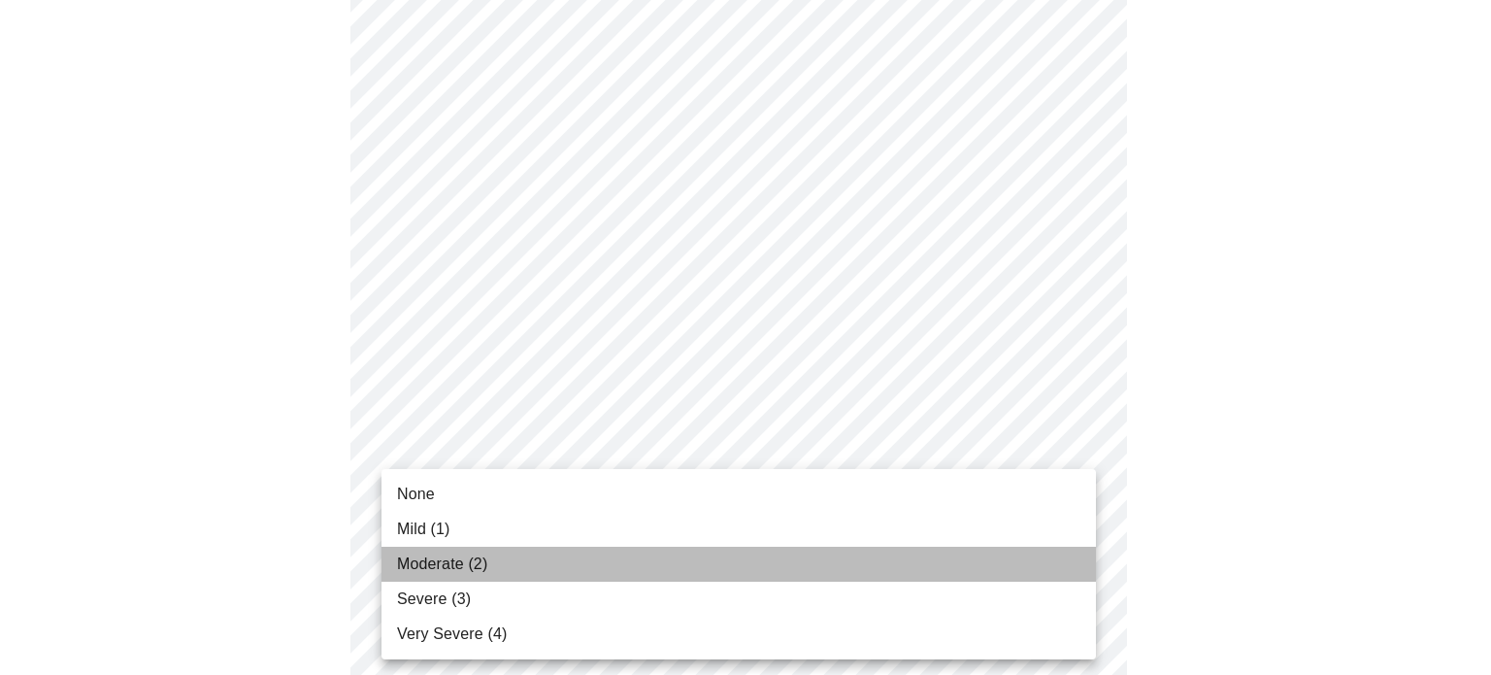
click at [973, 571] on li "Moderate (2)" at bounding box center [738, 563] width 714 height 35
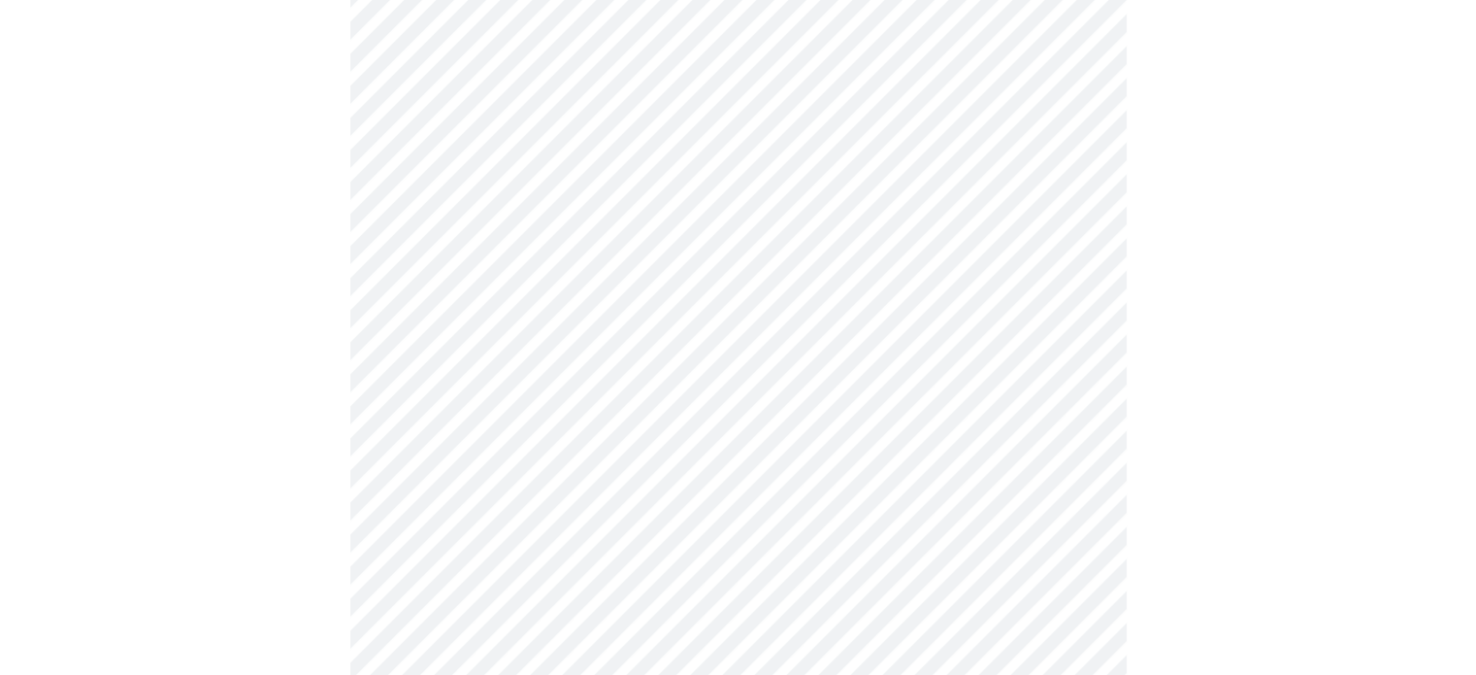
scroll to position [1474, 0]
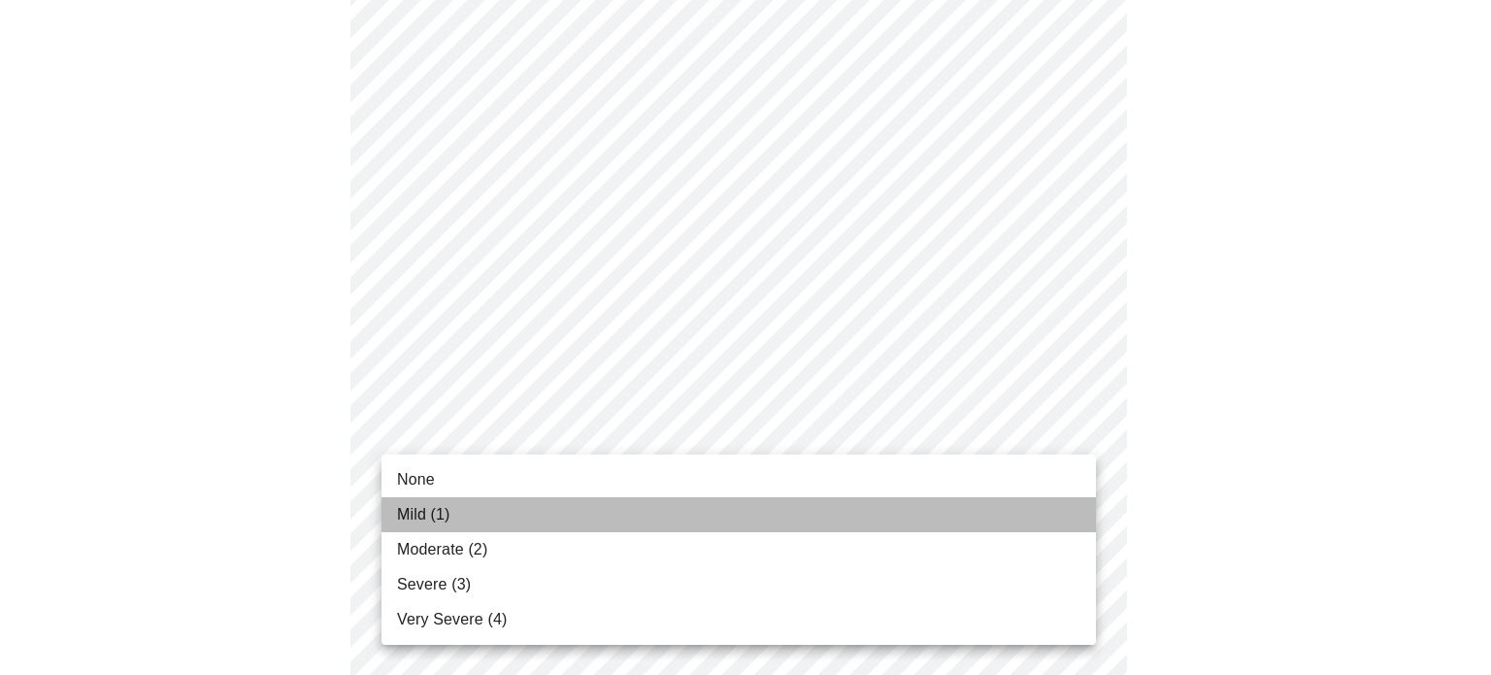
click at [968, 510] on li "Mild (1)" at bounding box center [738, 514] width 714 height 35
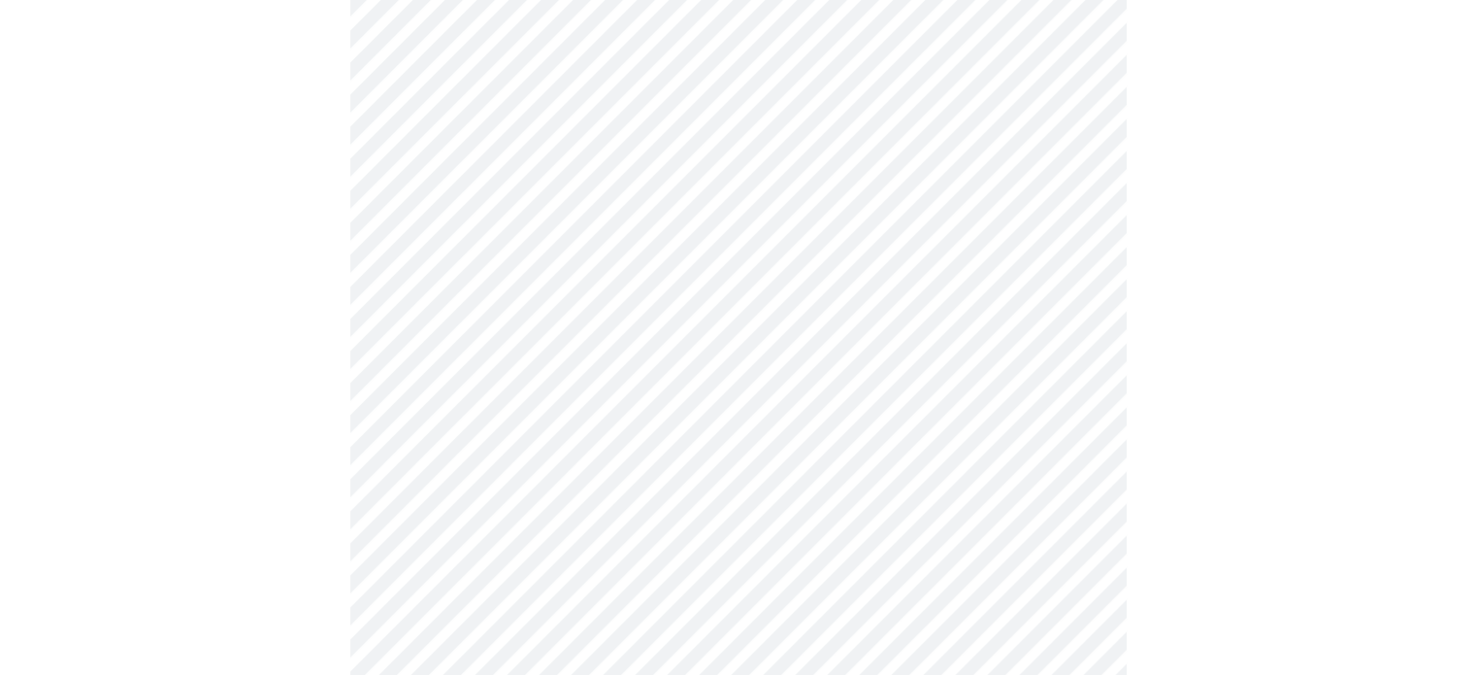
scroll to position [613, 0]
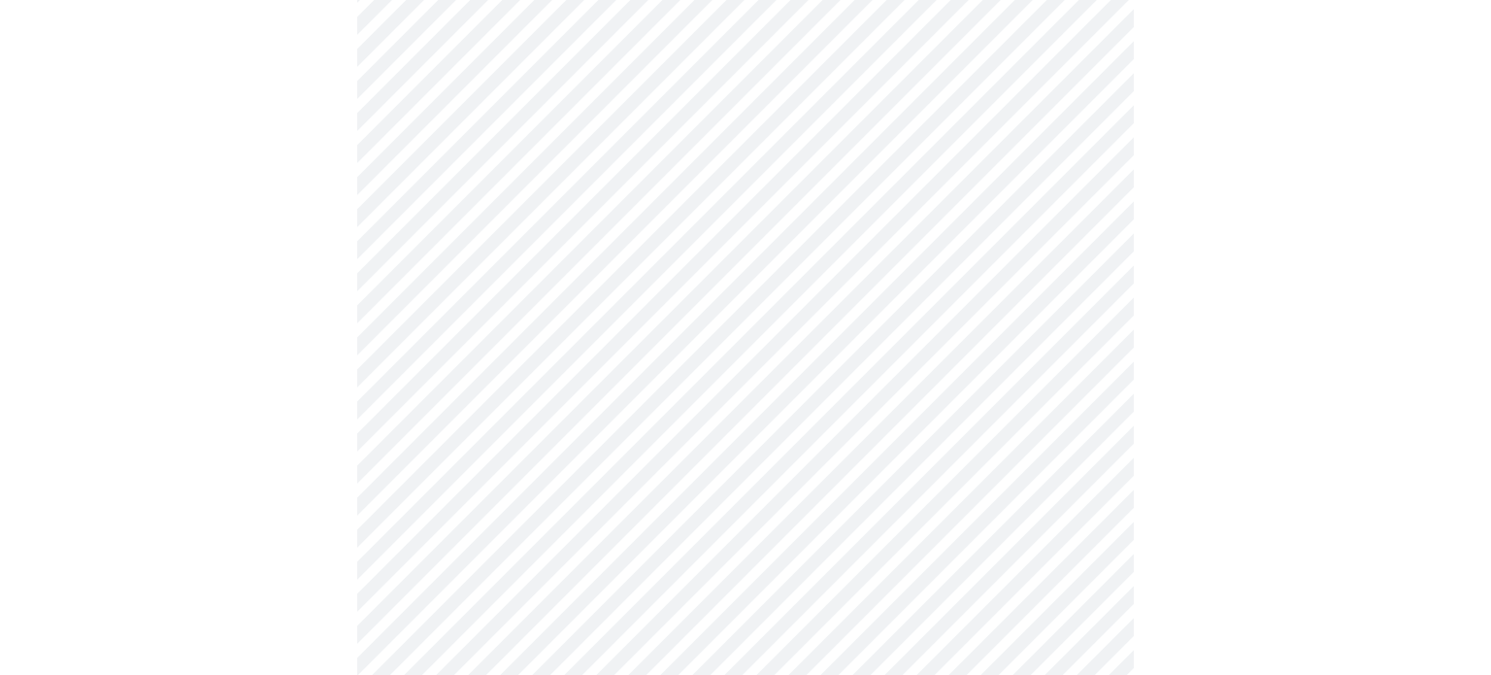
click at [935, 464] on body "MyMenopauseRx Appointments Messaging Labs Uploads Medications Community Refer a…" at bounding box center [745, 311] width 1475 height 1835
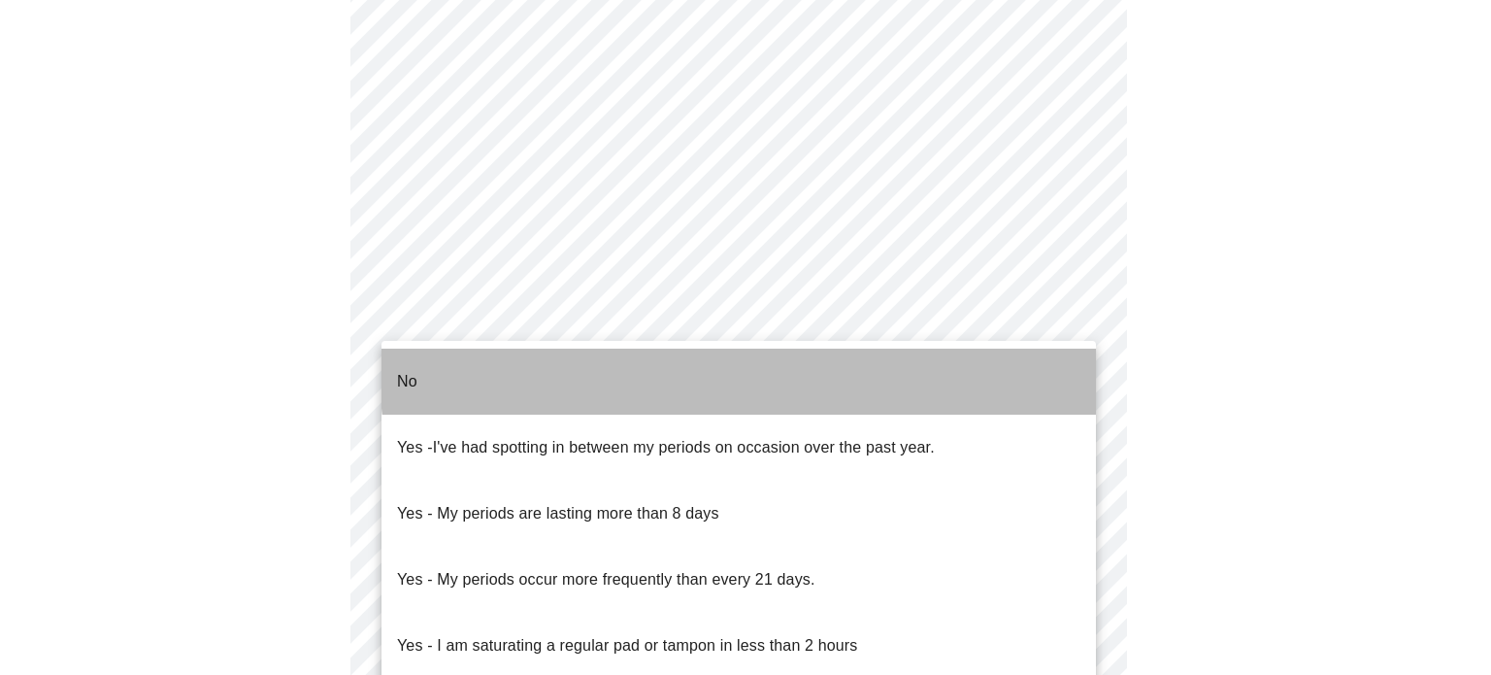
click at [881, 364] on li "No" at bounding box center [738, 381] width 714 height 66
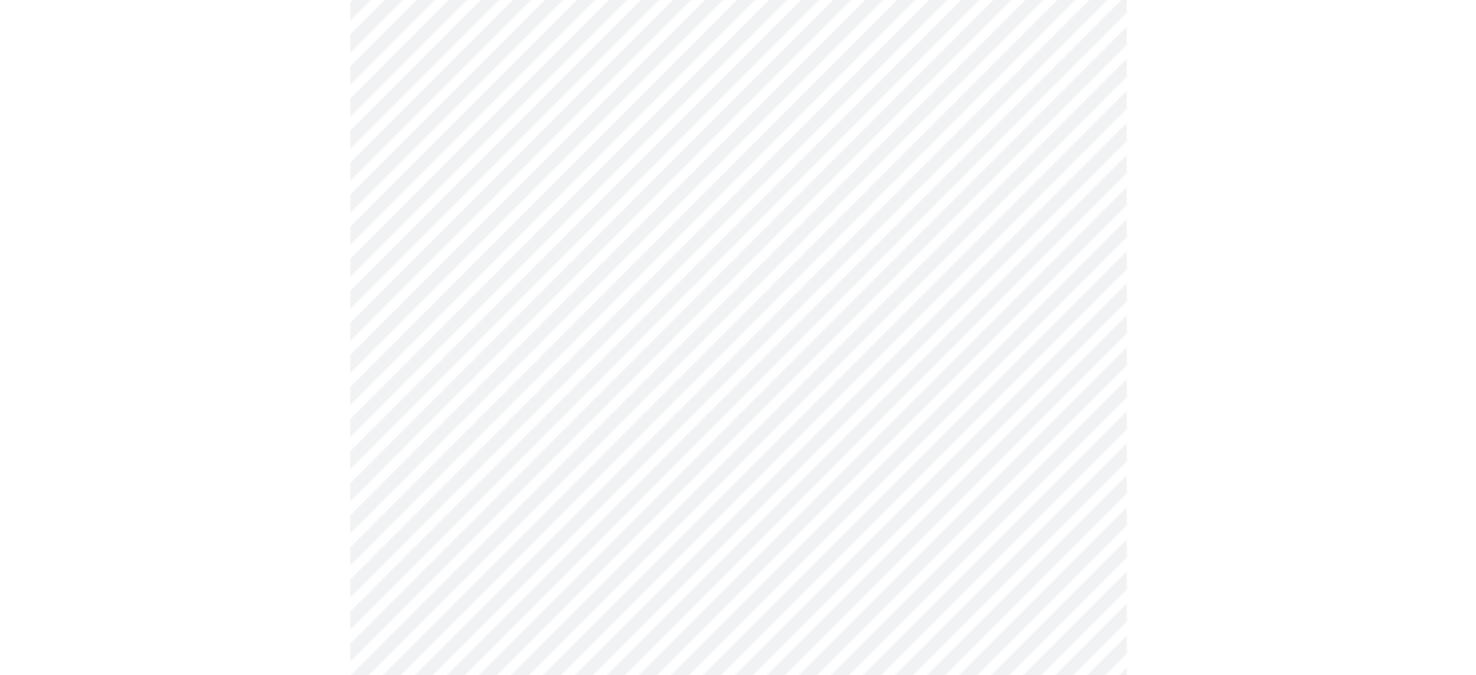
scroll to position [773, 0]
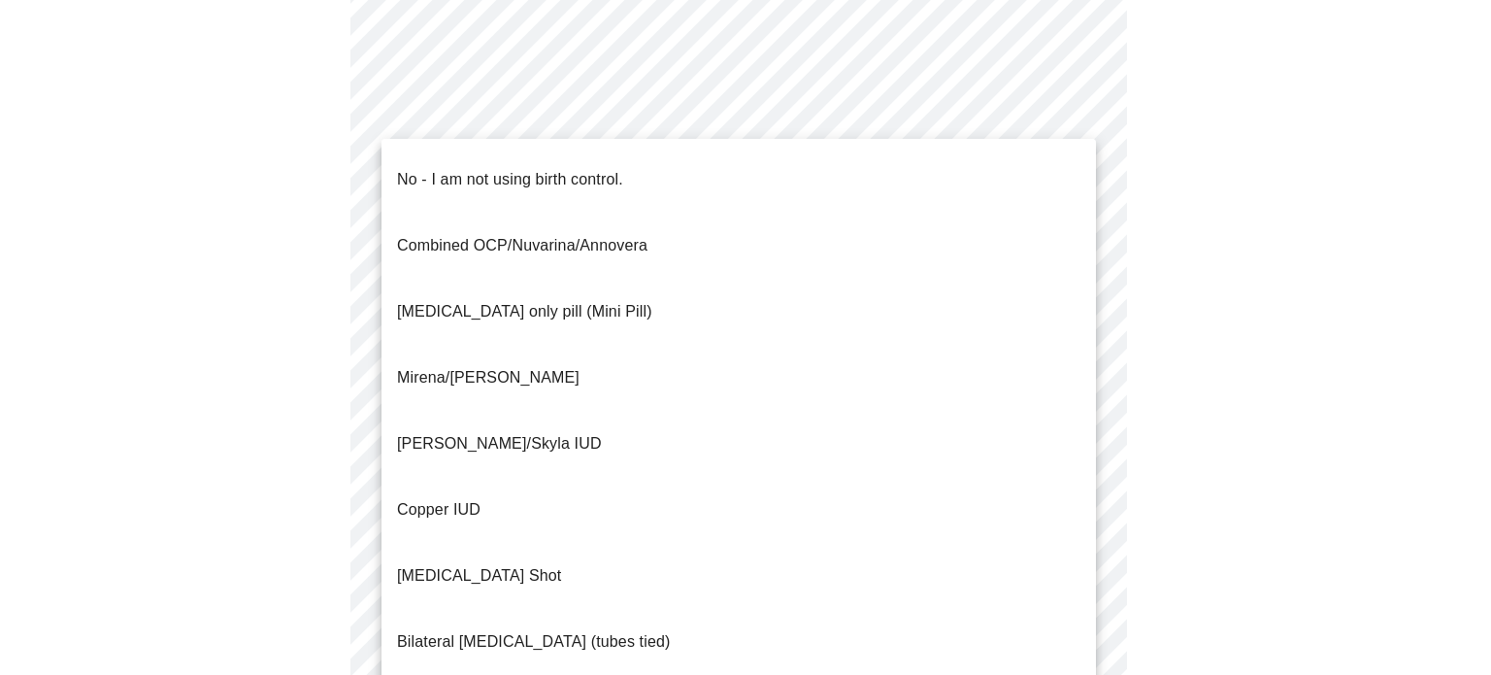
click at [1045, 470] on body "MyMenopauseRx Appointments Messaging Labs Uploads Medications Community Refer a…" at bounding box center [745, 147] width 1475 height 1824
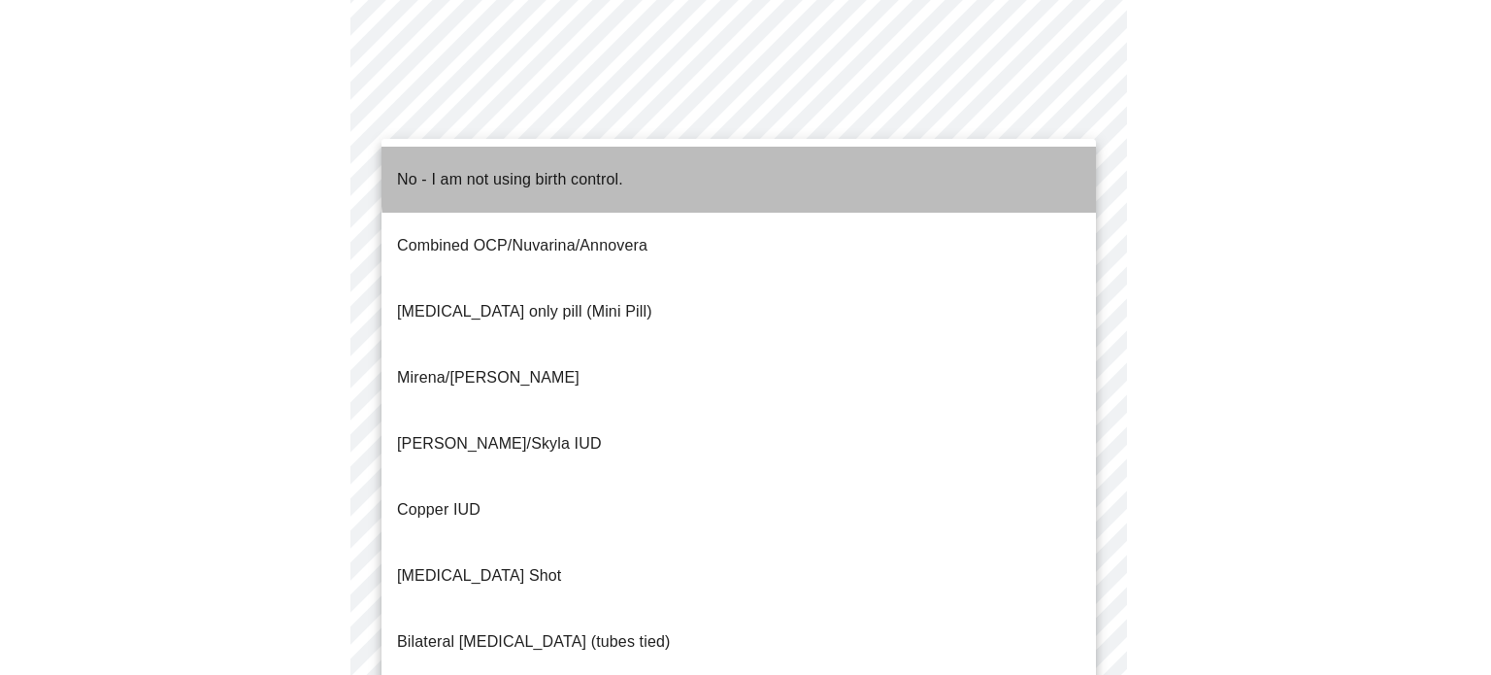
click at [905, 161] on li "No - I am not using birth control." at bounding box center [738, 180] width 714 height 66
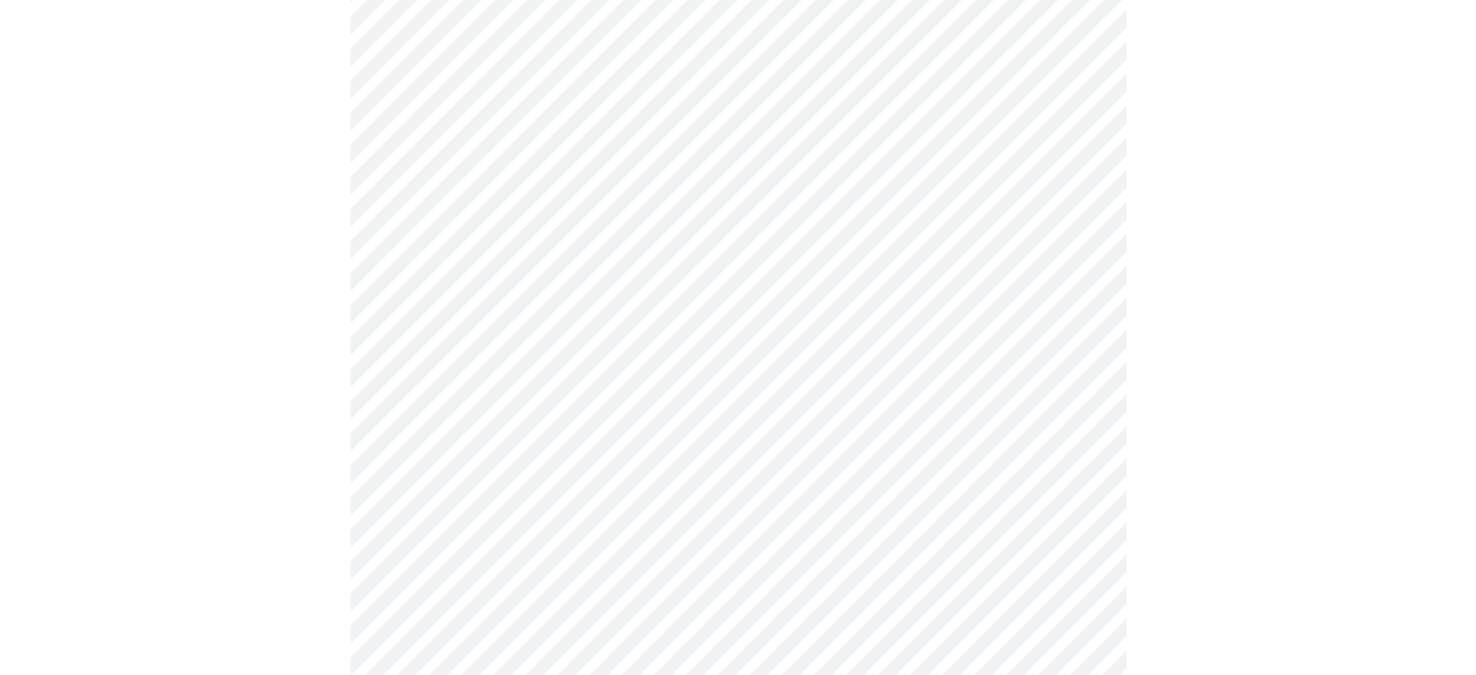
scroll to position [938, 0]
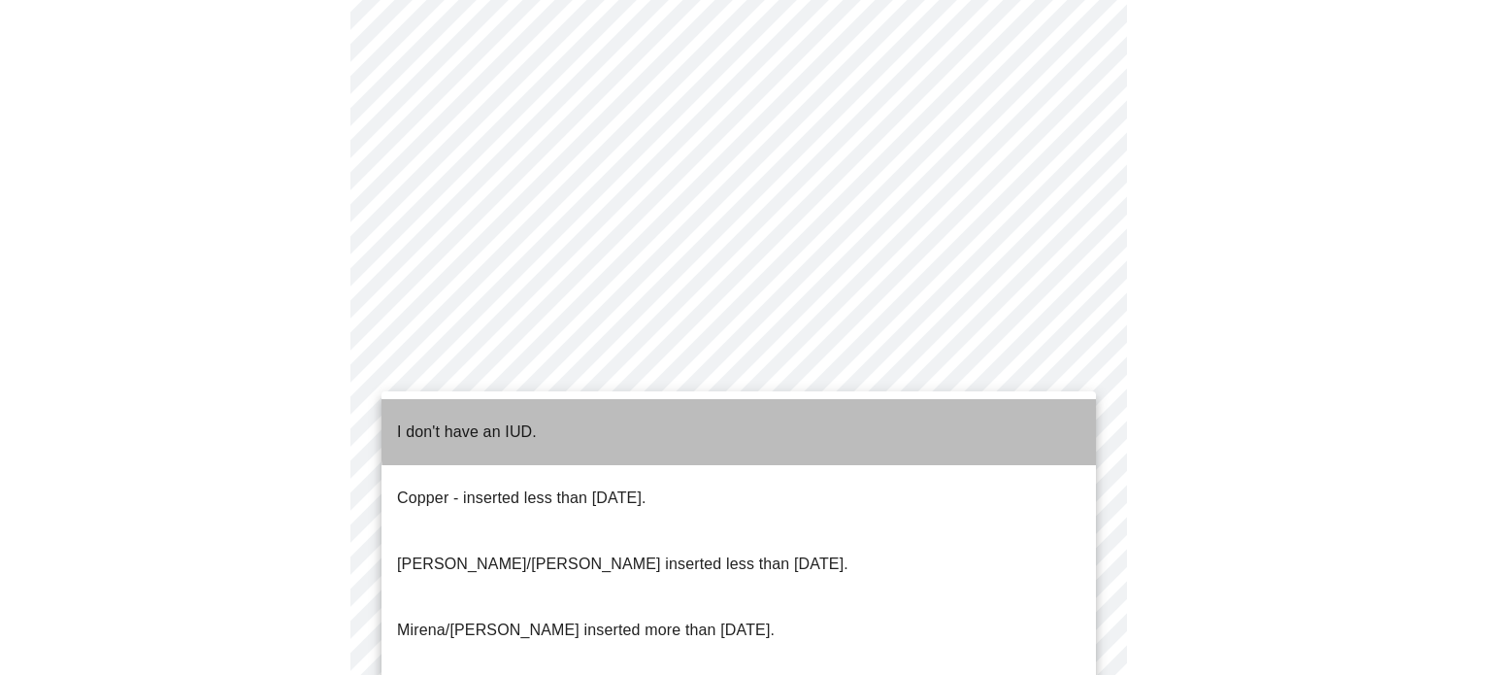
click at [988, 411] on li "I don't have an IUD." at bounding box center [738, 432] width 714 height 66
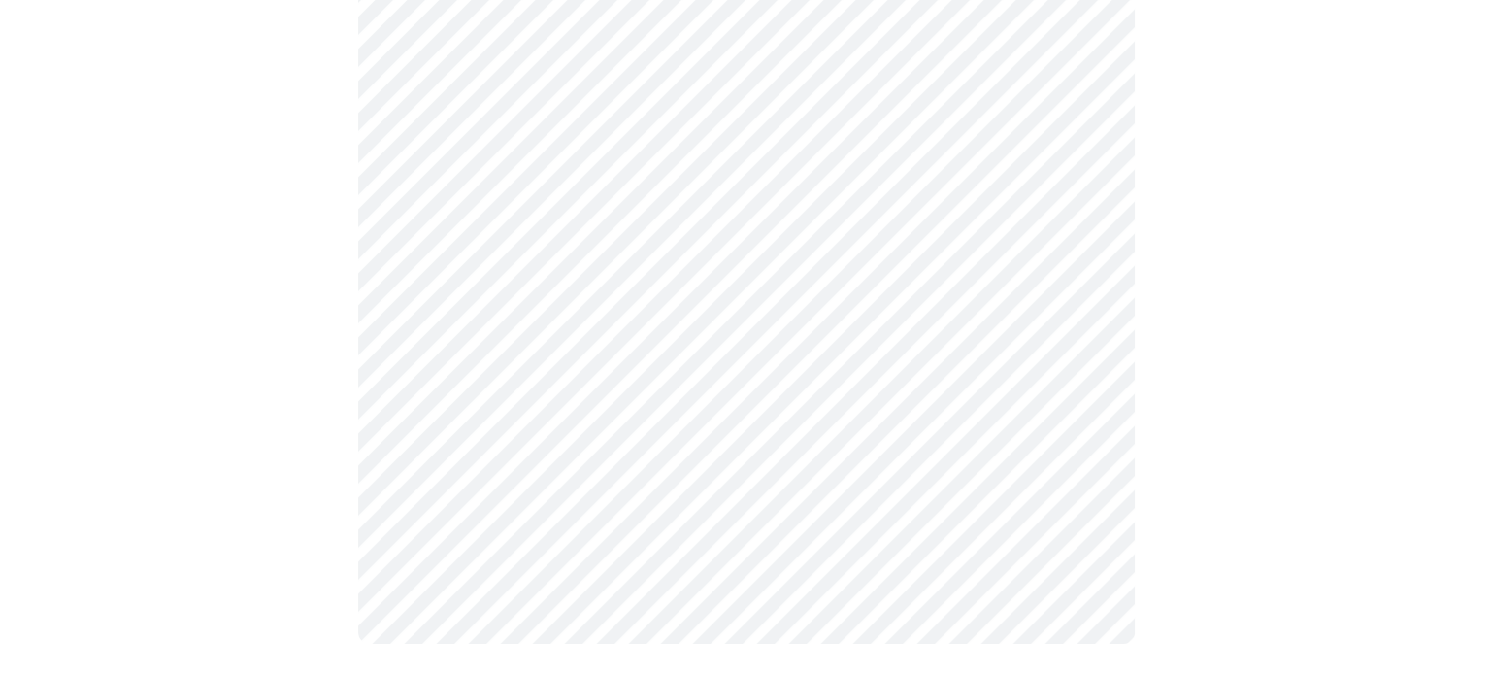
scroll to position [1125, 0]
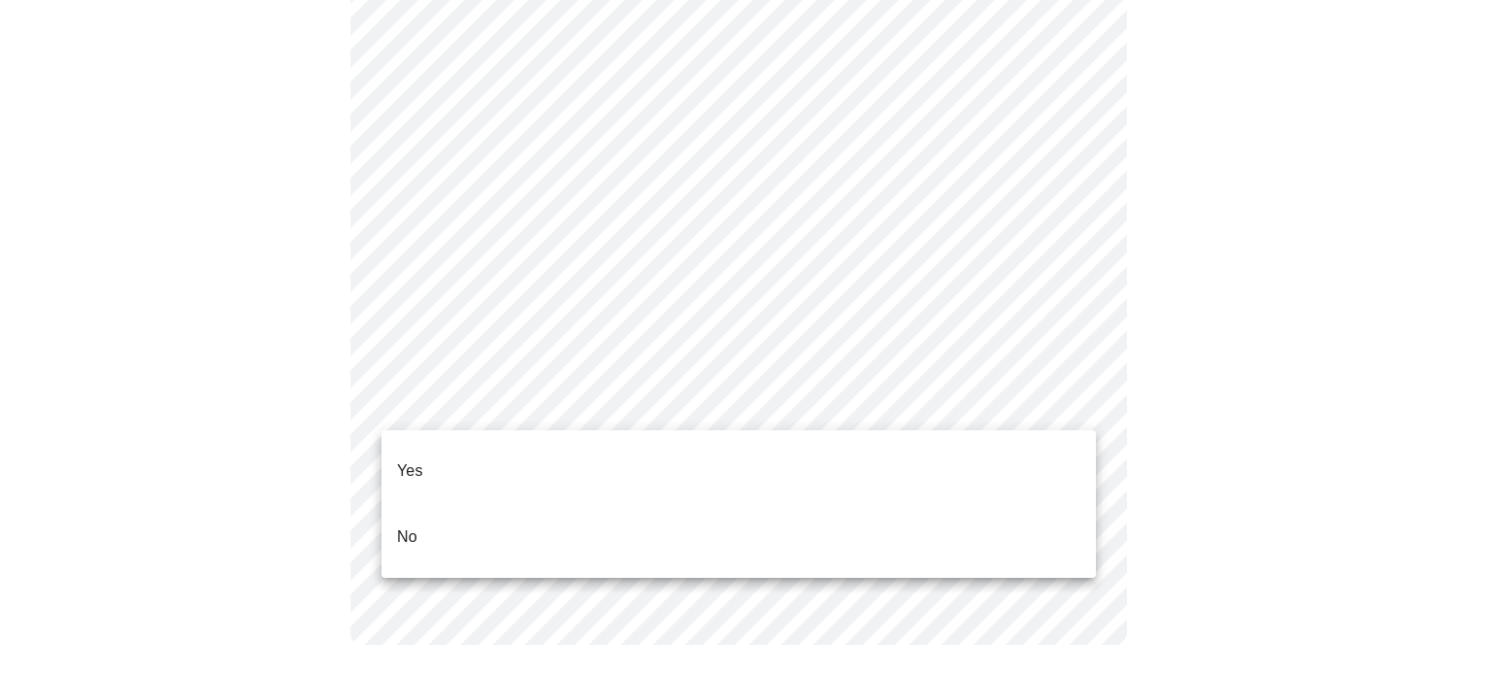
click at [995, 452] on li "Yes" at bounding box center [738, 471] width 714 height 66
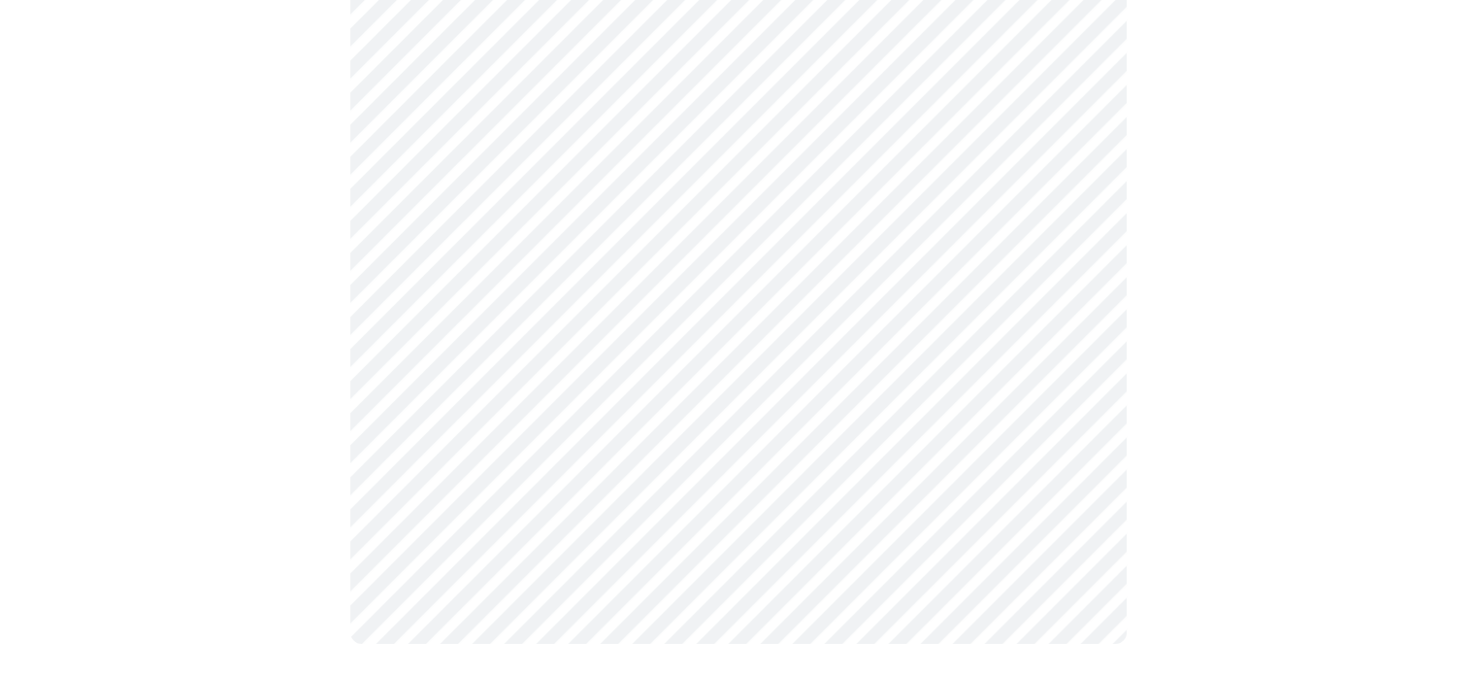
scroll to position [0, 0]
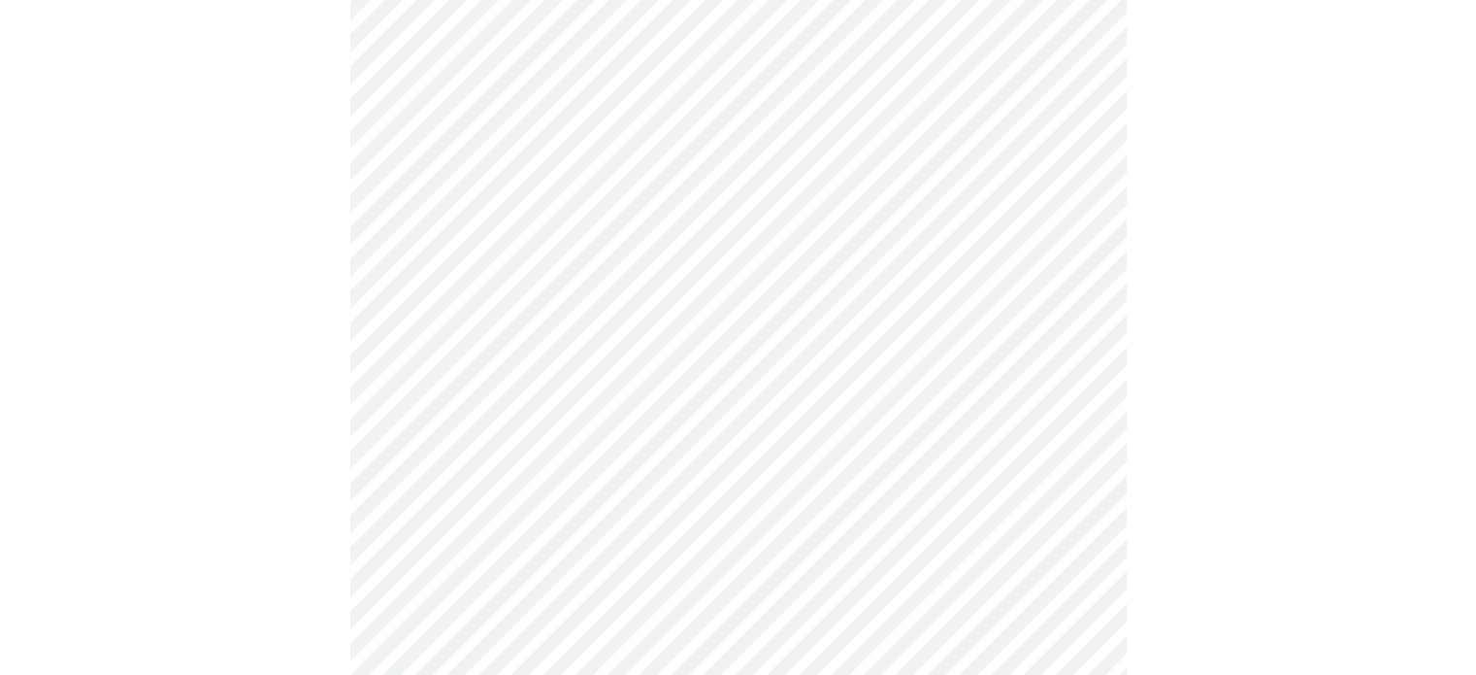
scroll to position [4856, 0]
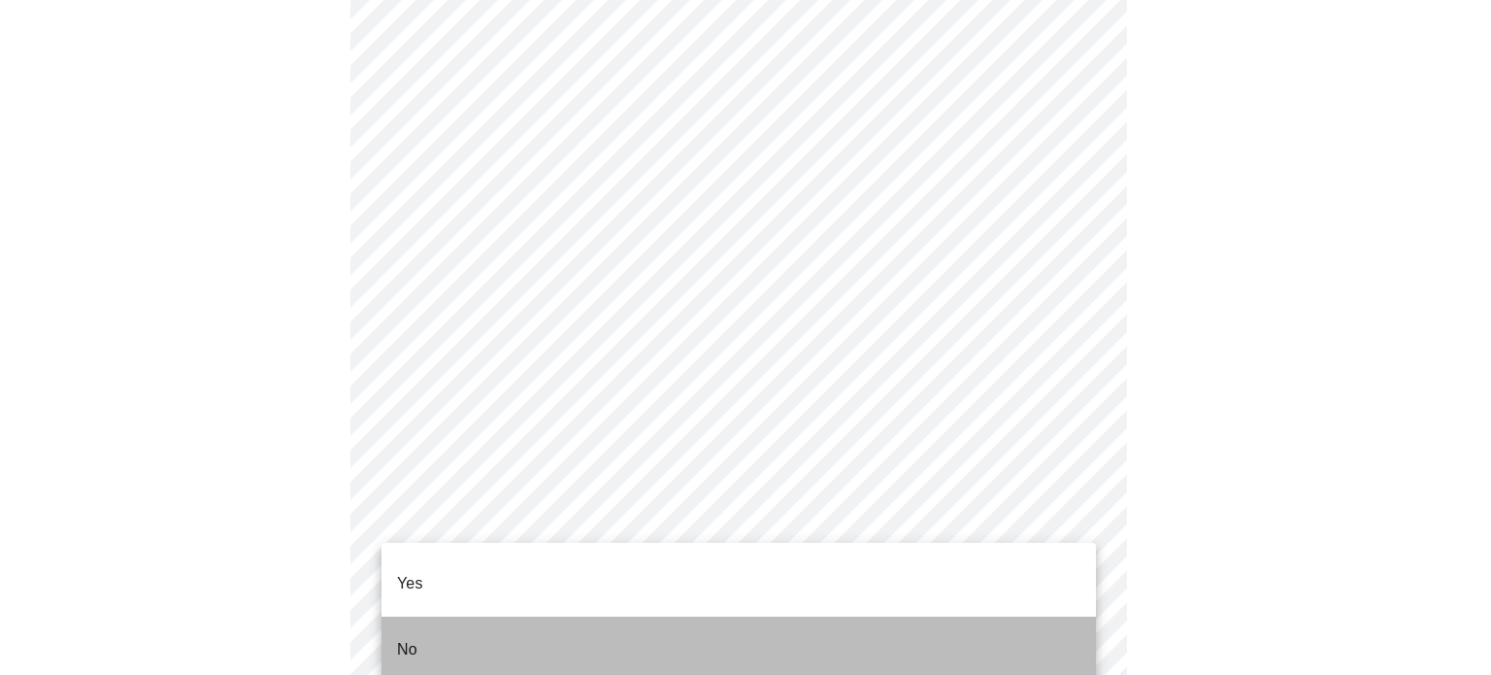
click at [862, 622] on li "No" at bounding box center [738, 649] width 714 height 66
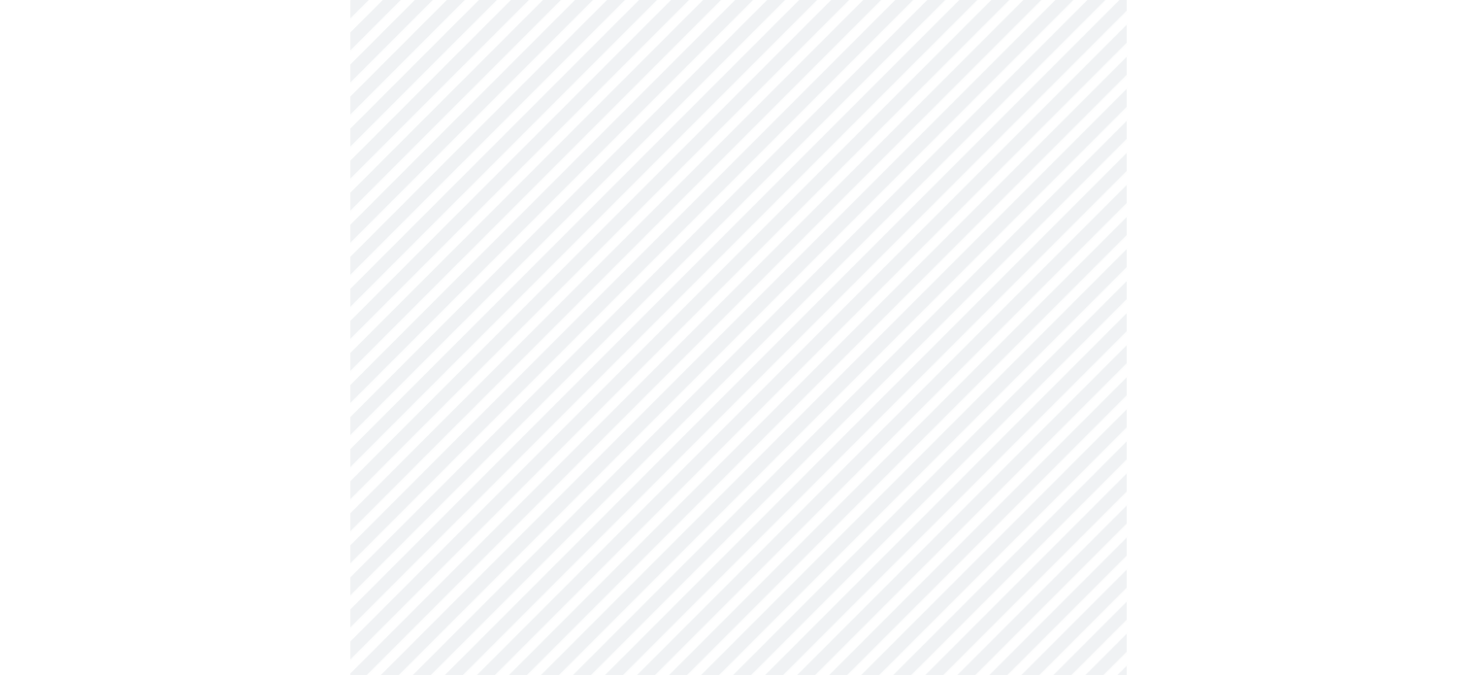
scroll to position [461, 0]
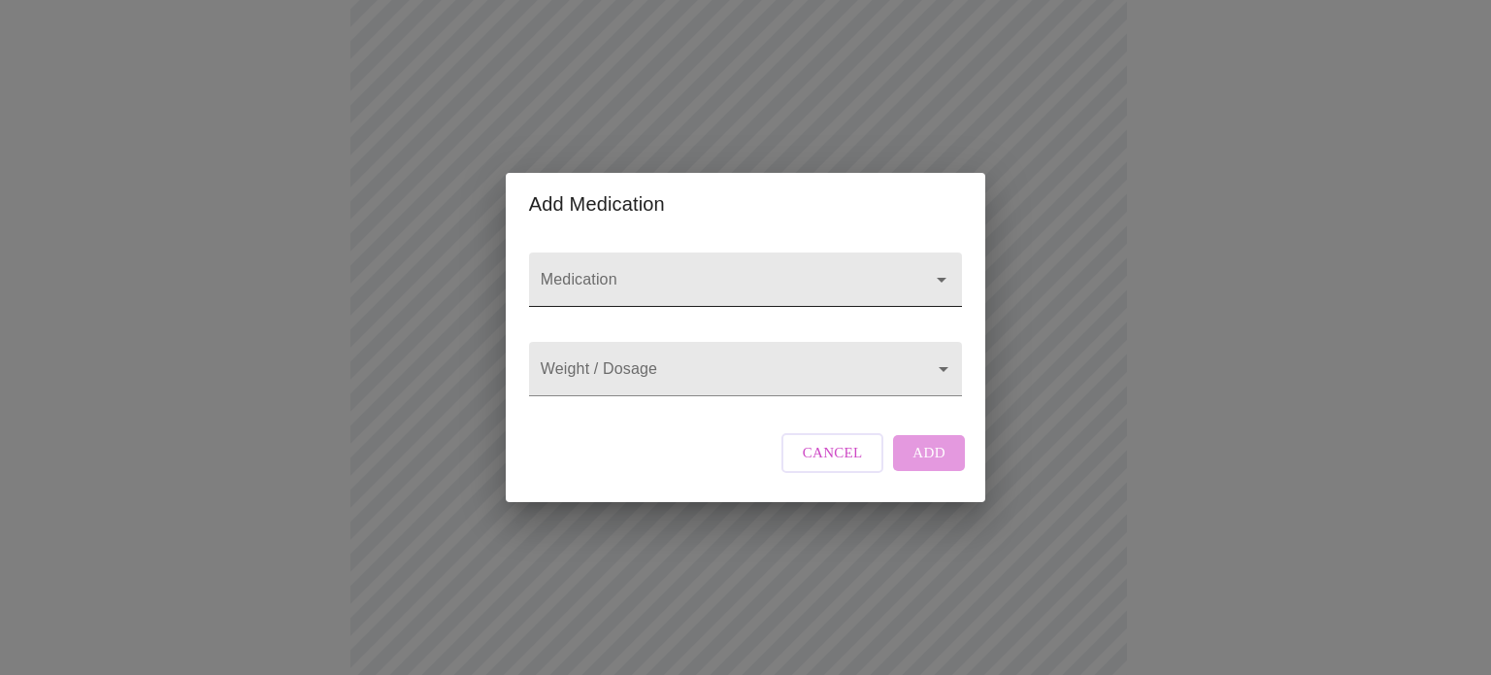
click at [912, 266] on div at bounding box center [928, 279] width 50 height 27
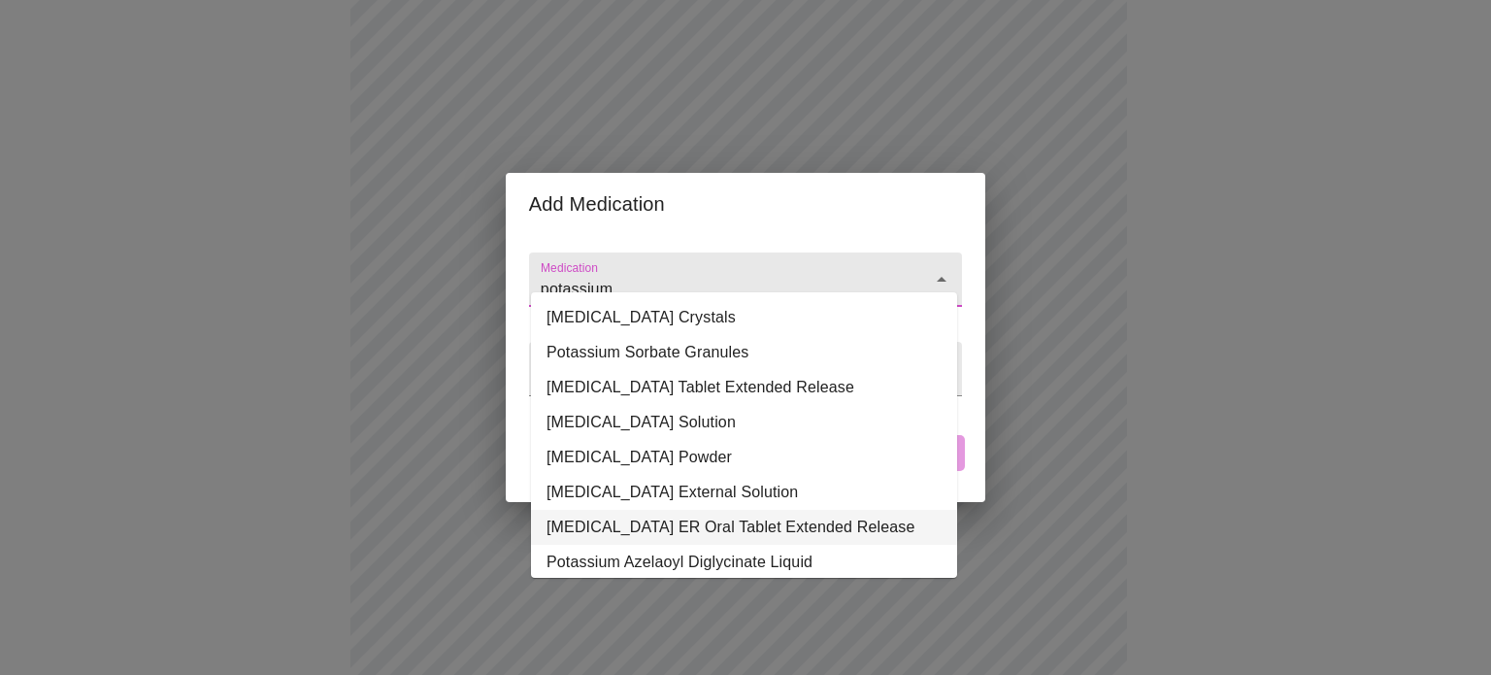
click at [864, 522] on li "[MEDICAL_DATA] ER Oral Tablet Extended Release" at bounding box center [744, 527] width 426 height 35
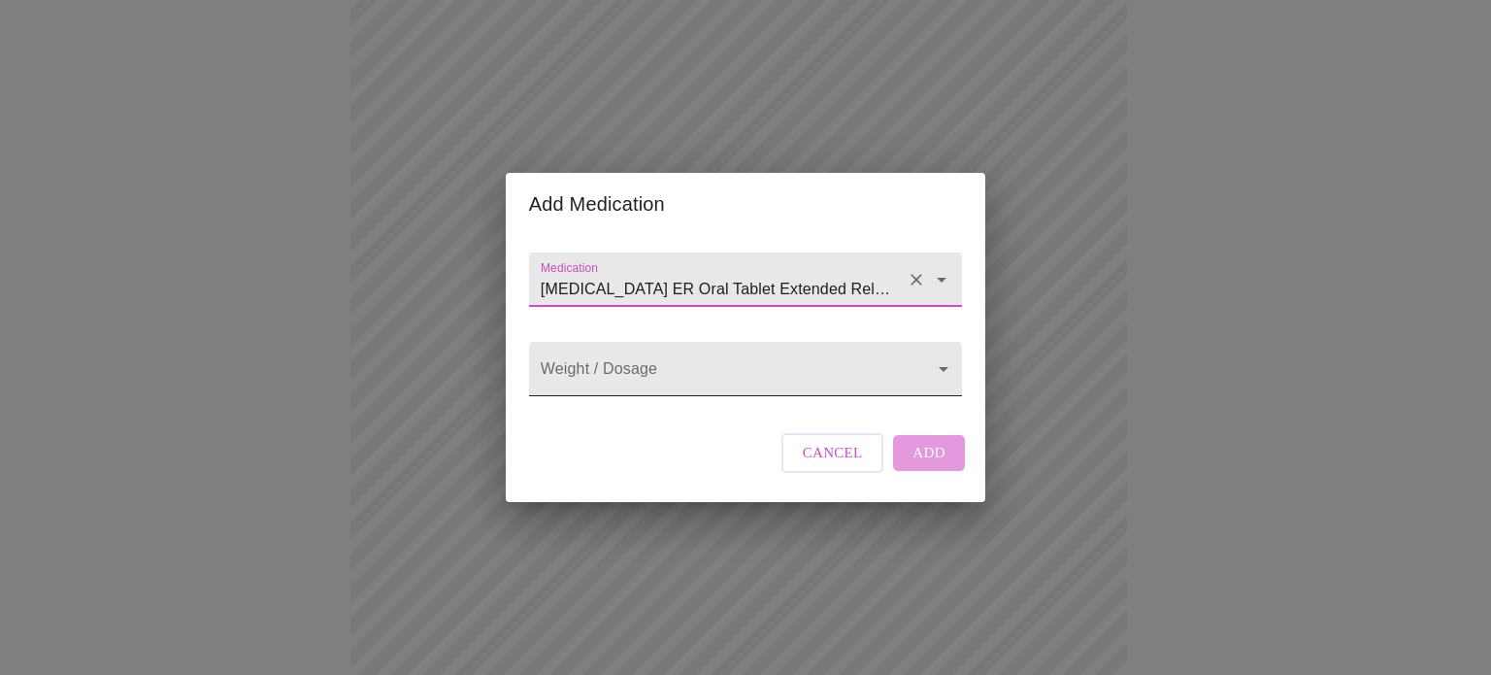
type input "[MEDICAL_DATA] ER Oral Tablet Extended Release"
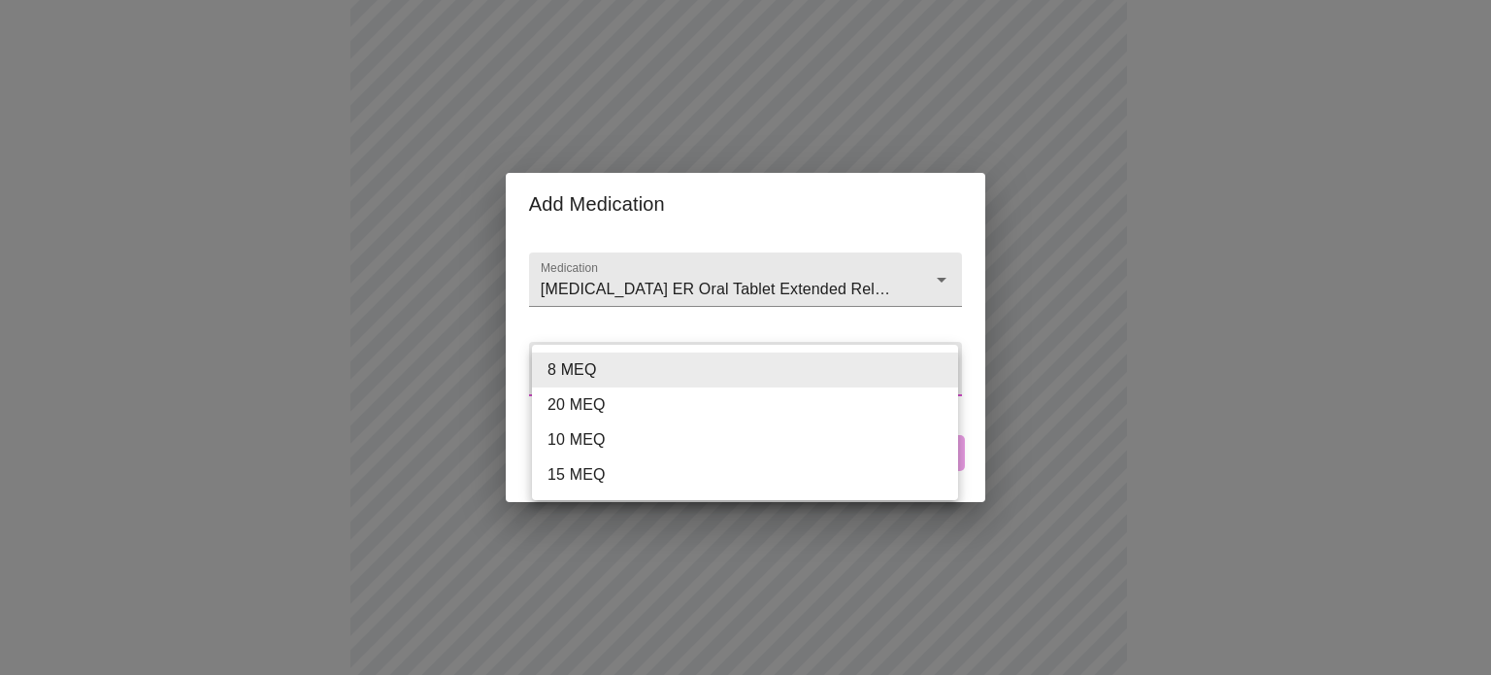
click at [750, 366] on body "MyMenopauseRx Appointments Messaging Labs Uploads Medications Community Refer a…" at bounding box center [745, 519] width 1475 height 1944
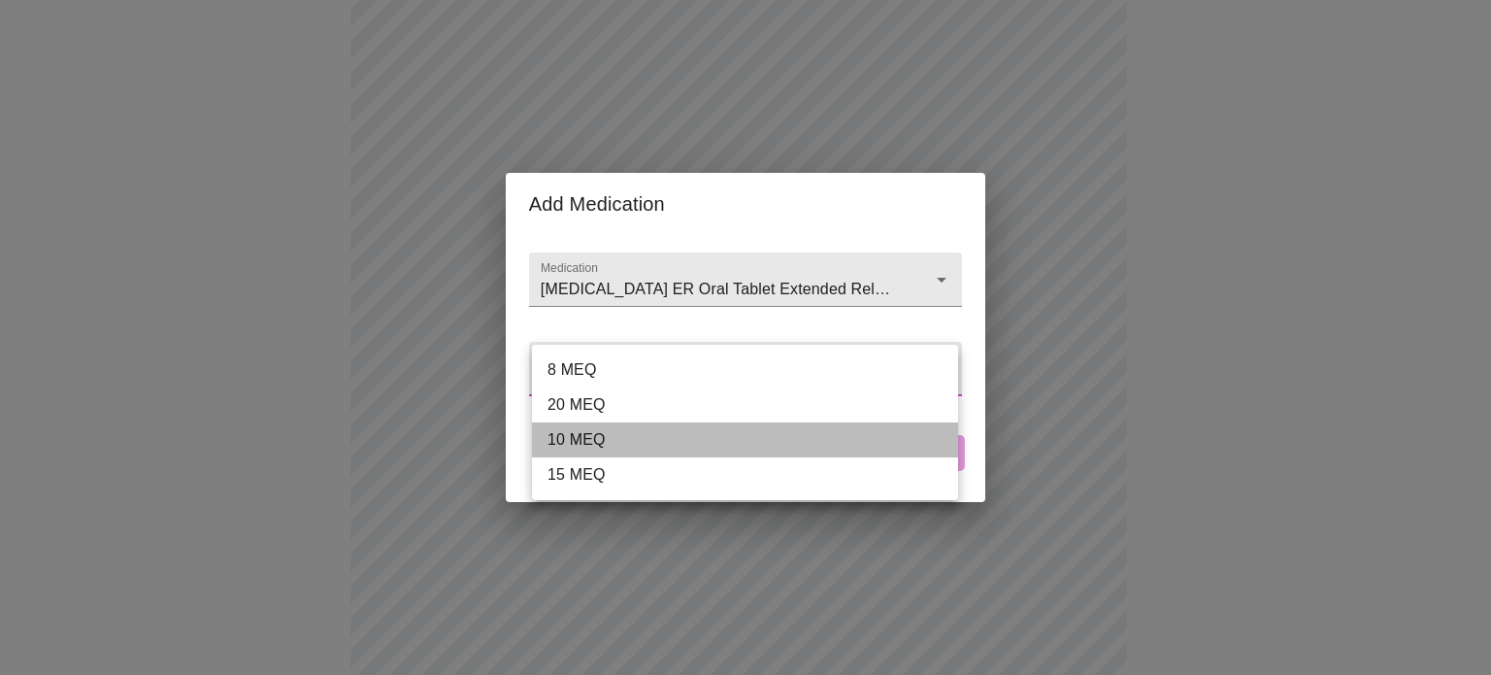
click at [730, 438] on li "10 MEQ" at bounding box center [745, 439] width 426 height 35
type input "10 MEQ"
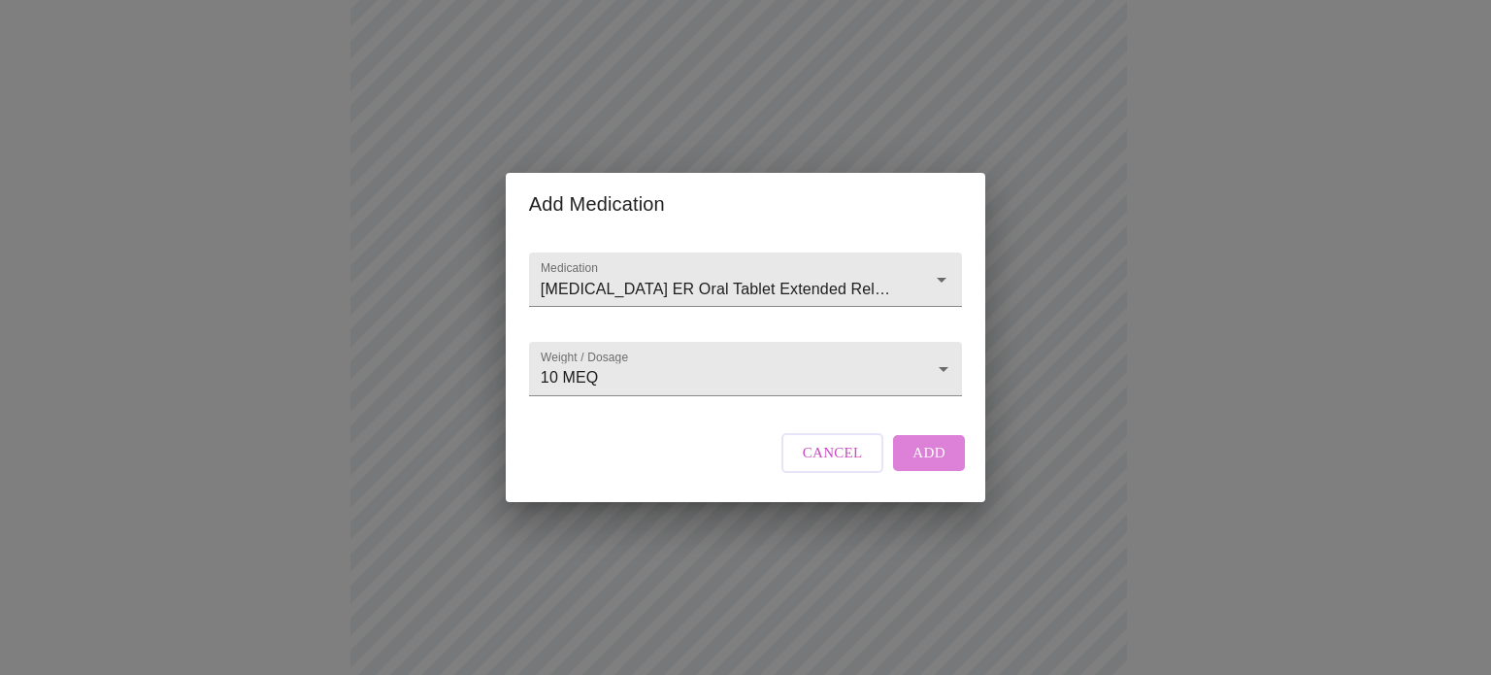
click at [915, 464] on span "Add" at bounding box center [928, 452] width 33 height 25
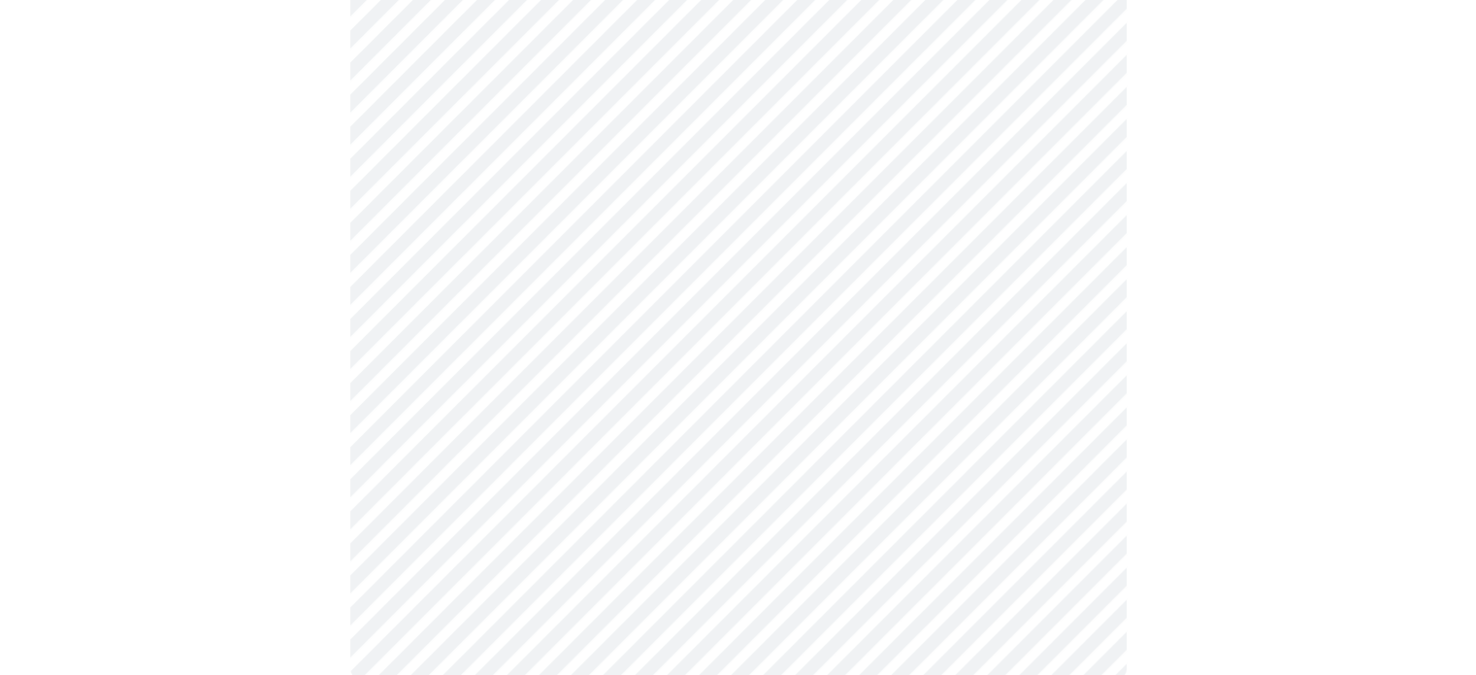
scroll to position [1308, 0]
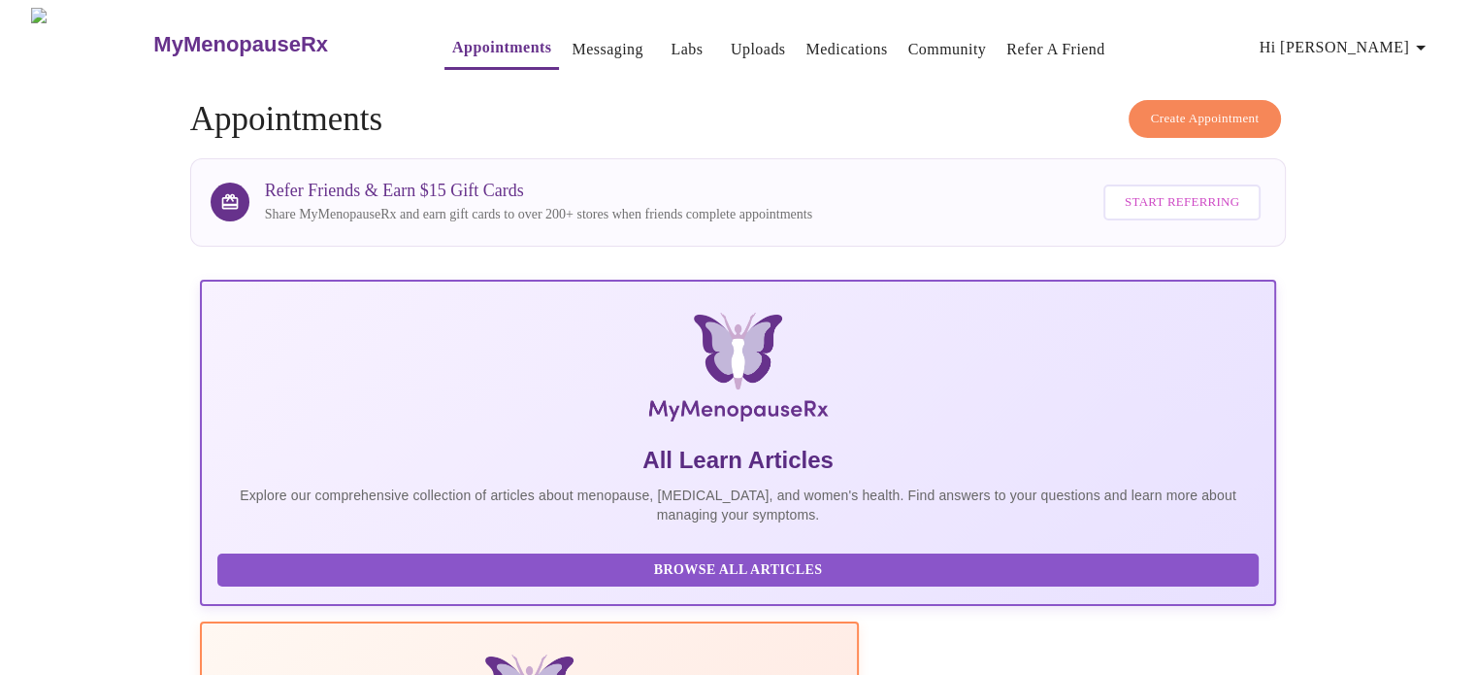
scroll to position [0, 18]
